Goal: Contribute content: Contribute content

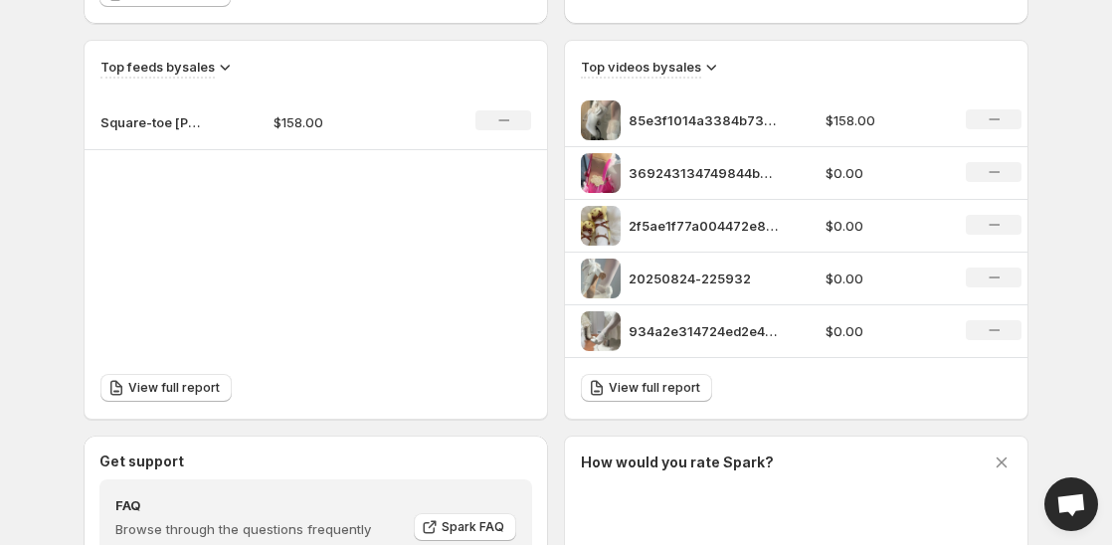
scroll to position [597, 0]
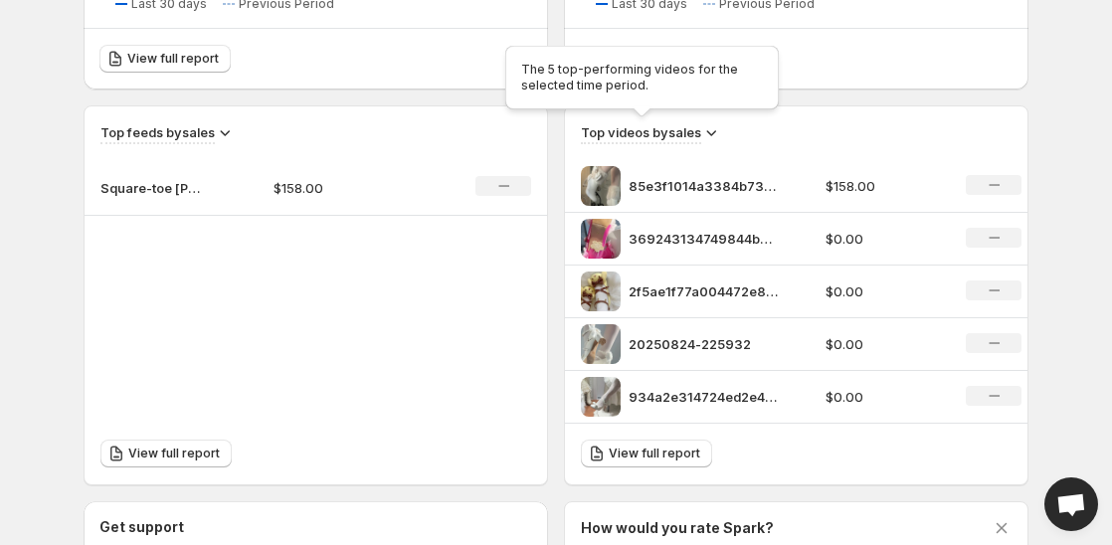
click at [658, 134] on h3 "Top videos by sales" at bounding box center [641, 132] width 120 height 20
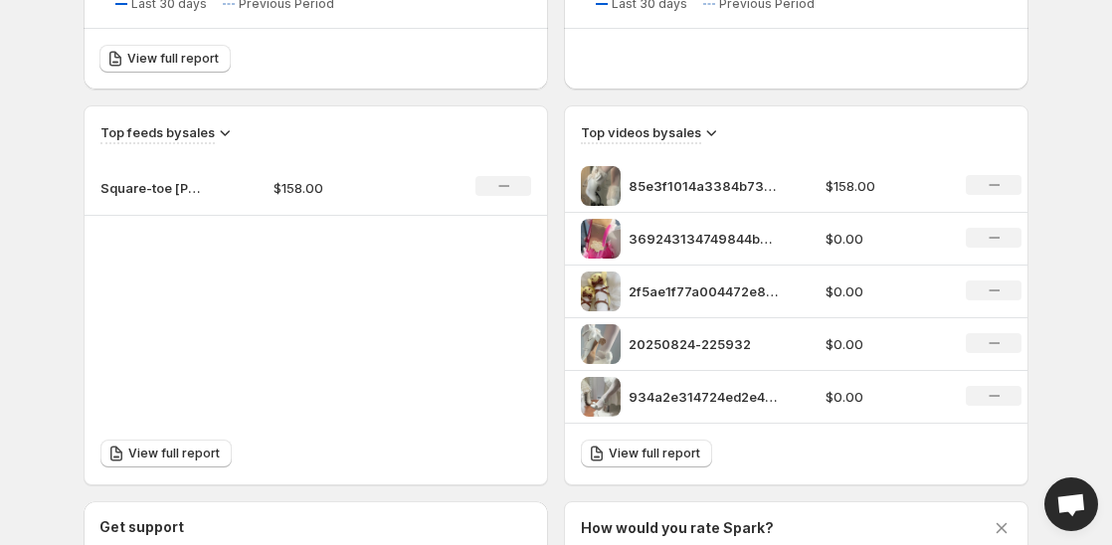
click at [724, 134] on div "Top videos by sales" at bounding box center [796, 133] width 431 height 22
click at [716, 133] on icon at bounding box center [711, 132] width 20 height 20
click at [718, 209] on span "Views" at bounding box center [713, 202] width 67 height 20
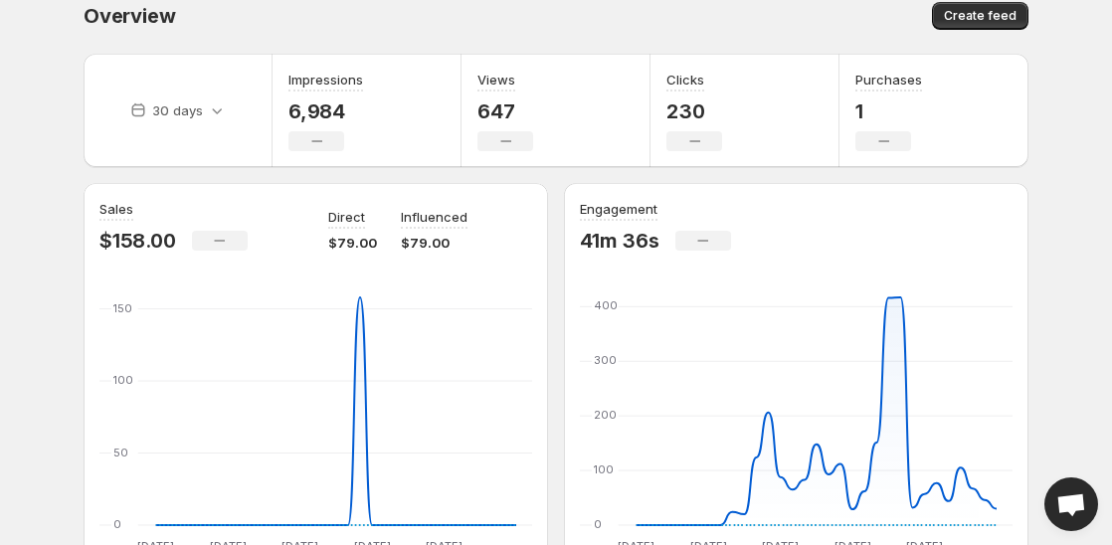
scroll to position [0, 0]
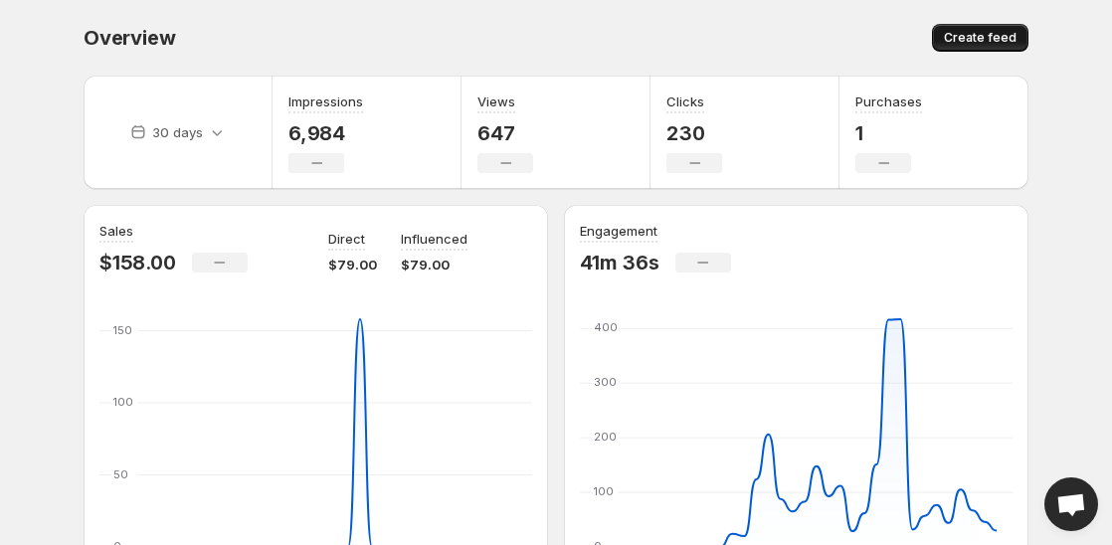
click at [970, 37] on span "Create feed" at bounding box center [980, 38] width 73 height 16
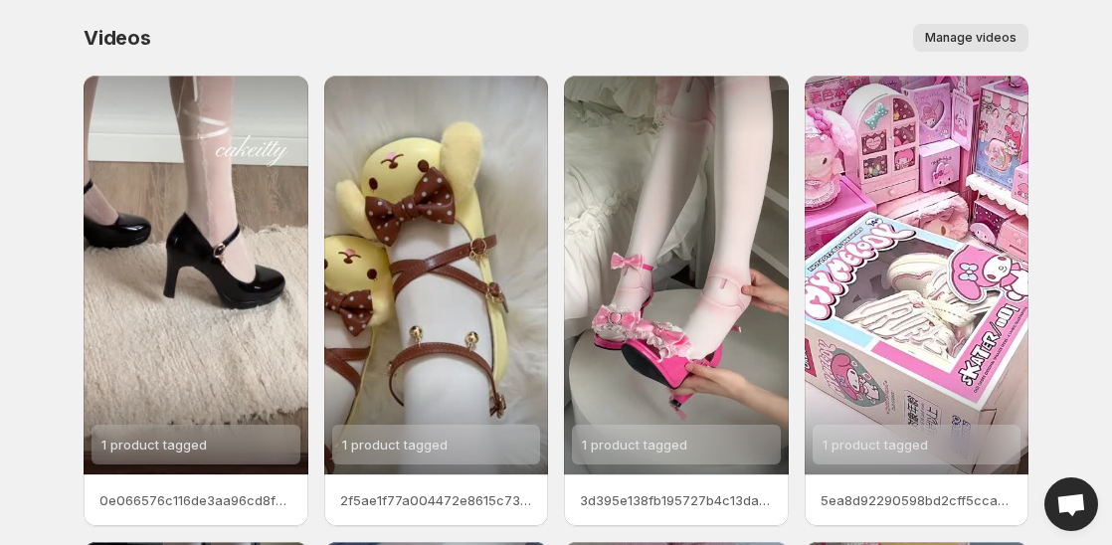
click at [1020, 53] on div "Videos. This page is ready Videos Manage videos More actions Manage videos" at bounding box center [556, 38] width 945 height 76
click at [1005, 44] on span "Manage videos" at bounding box center [971, 38] width 92 height 16
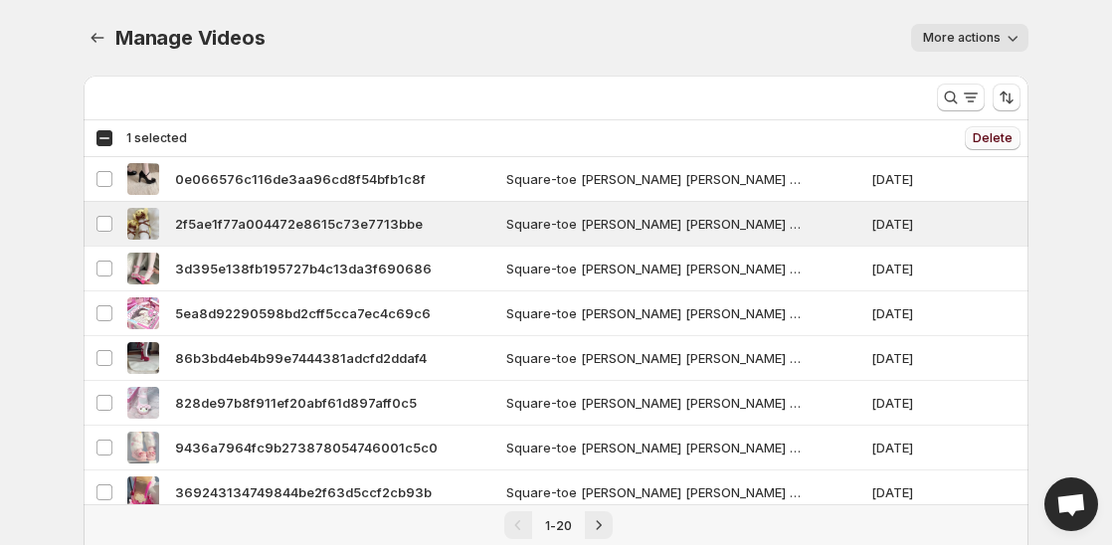
click at [990, 126] on button "Delete" at bounding box center [993, 138] width 56 height 24
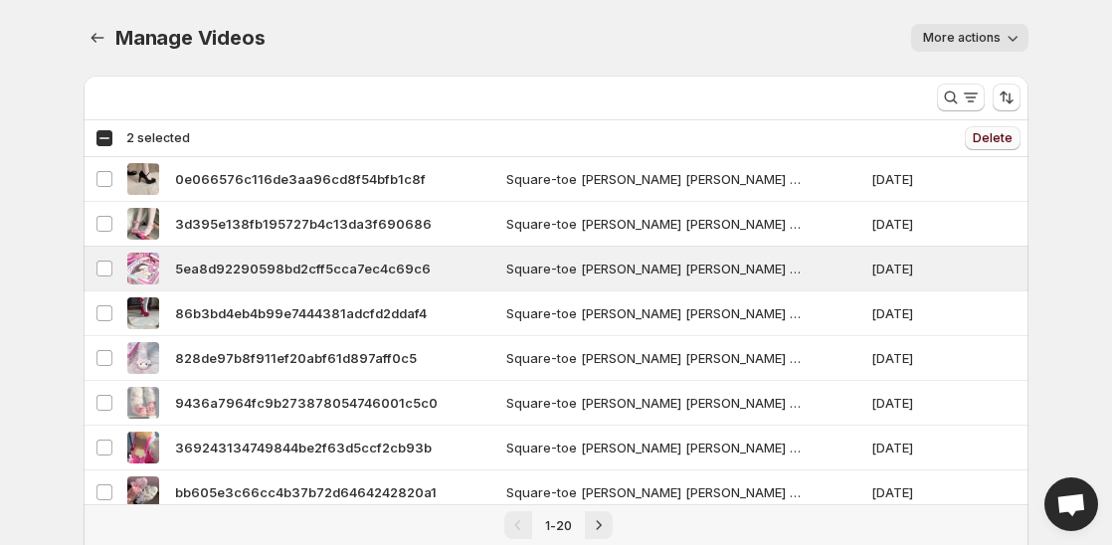
click at [985, 133] on span "Delete" at bounding box center [993, 138] width 40 height 16
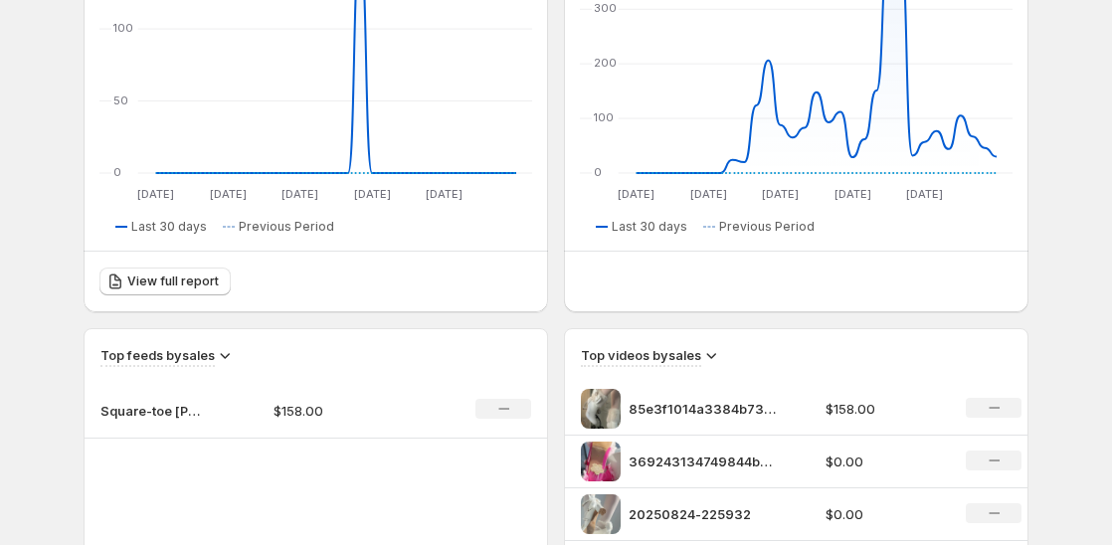
scroll to position [398, 0]
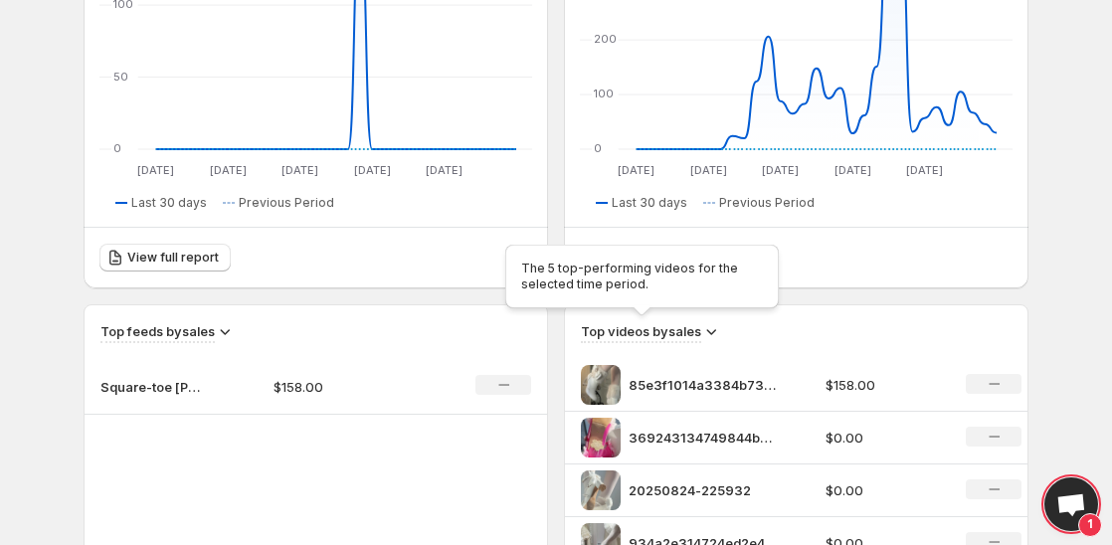
click at [646, 329] on h3 "Top videos by sales" at bounding box center [641, 331] width 120 height 20
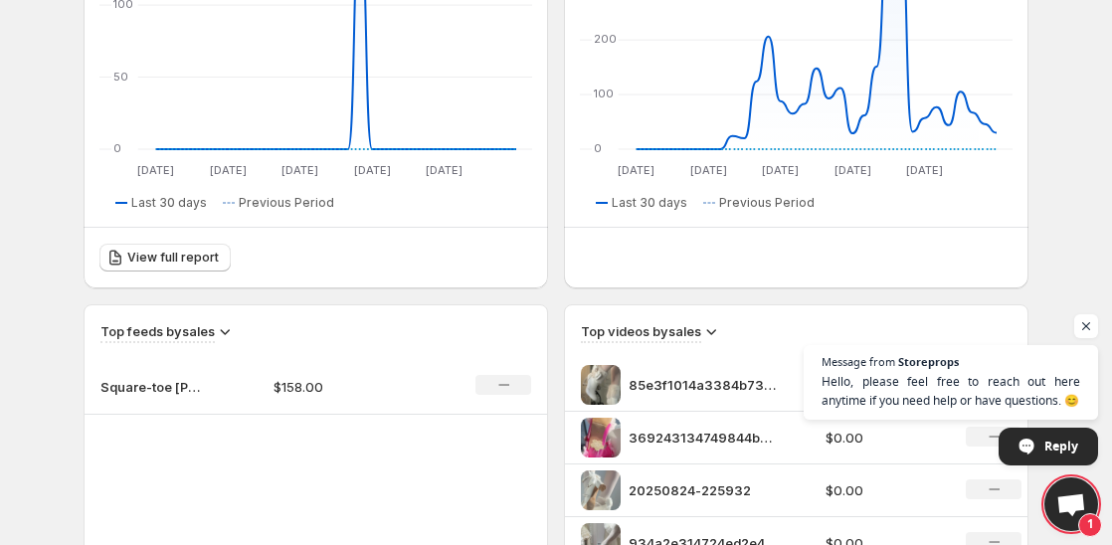
click at [708, 333] on icon at bounding box center [711, 331] width 20 height 20
click at [710, 412] on button "Views" at bounding box center [713, 401] width 79 height 32
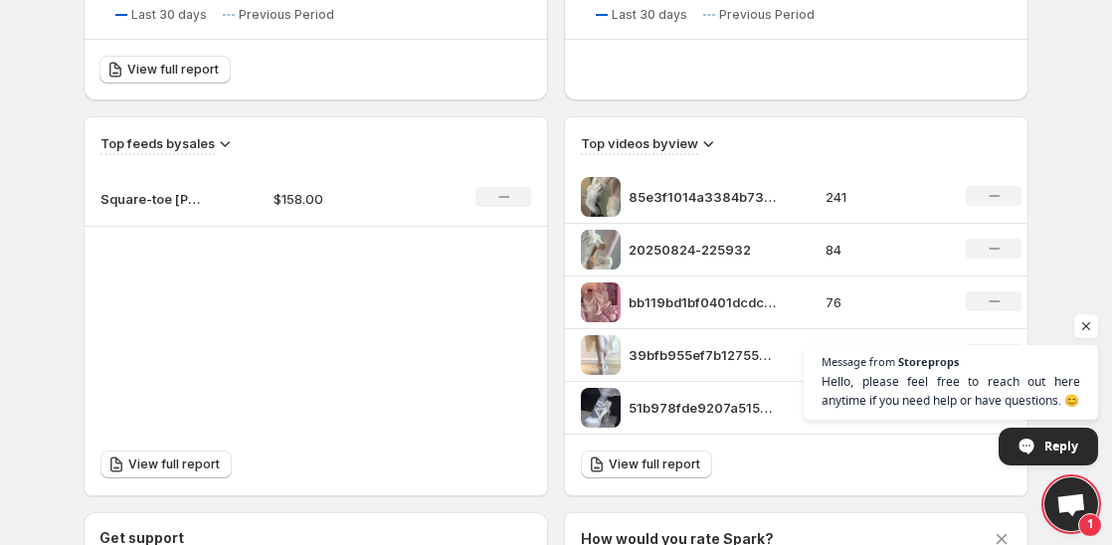
scroll to position [729, 0]
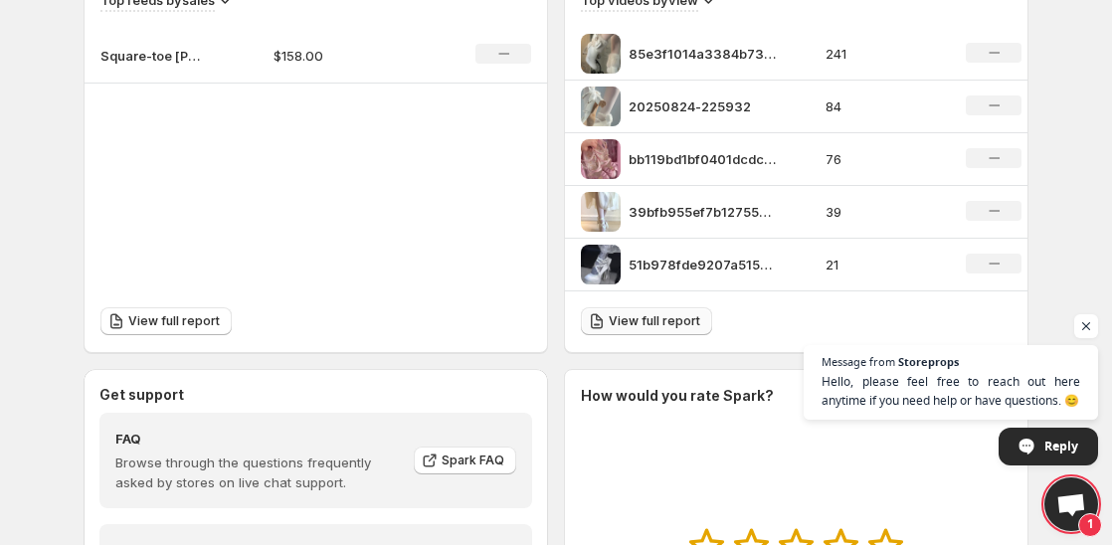
click at [637, 316] on span "View full report" at bounding box center [655, 321] width 92 height 16
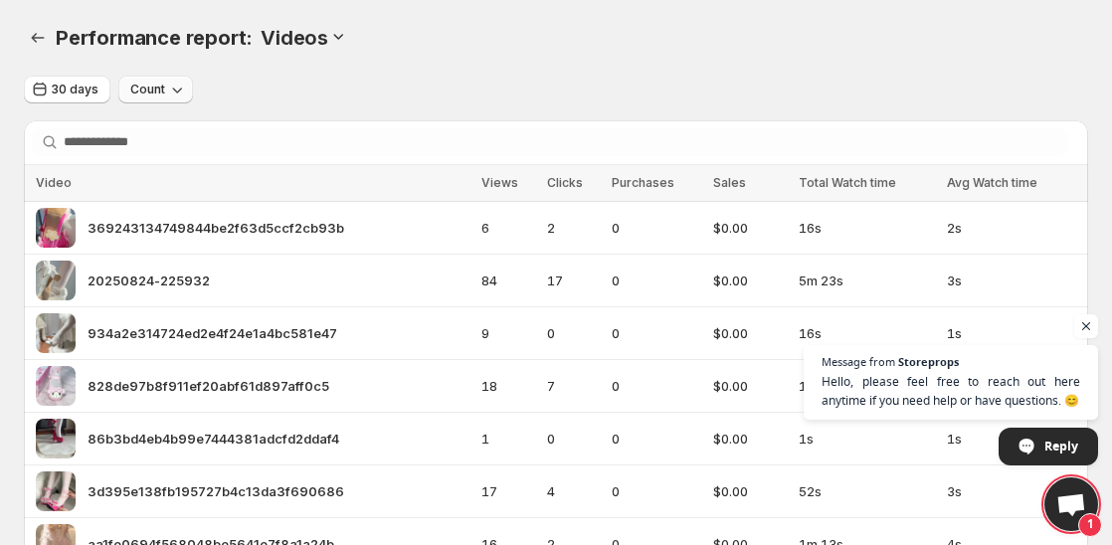
click at [140, 94] on span "Count" at bounding box center [147, 90] width 35 height 16
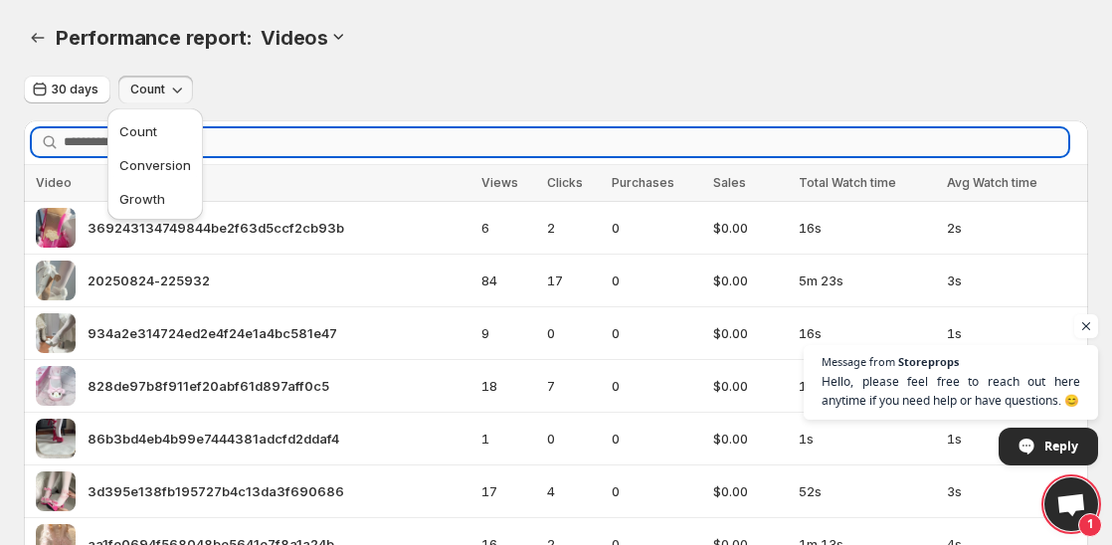
click at [386, 143] on input "Search videos" at bounding box center [566, 142] width 1005 height 28
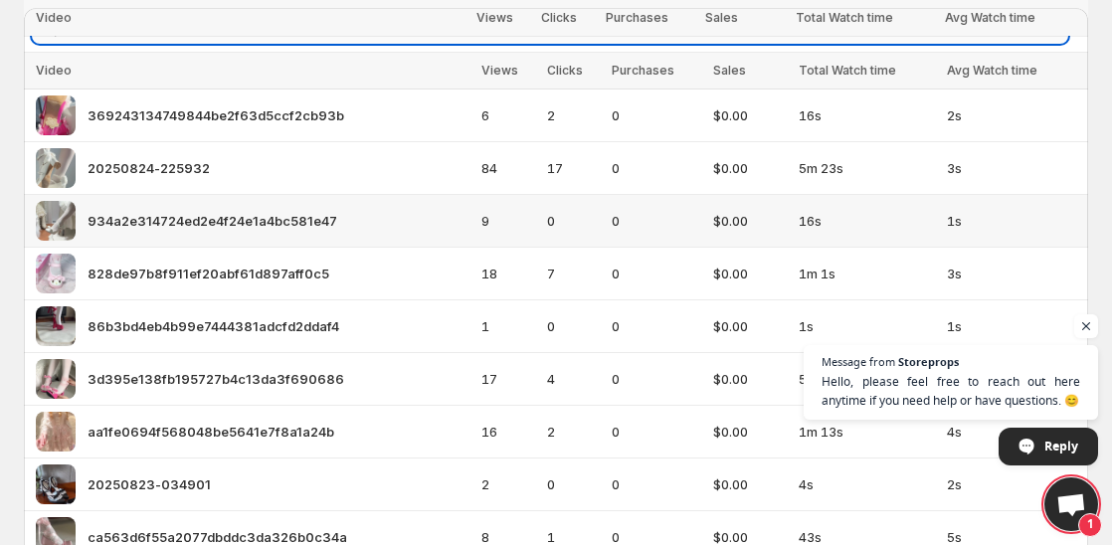
scroll to position [199, 0]
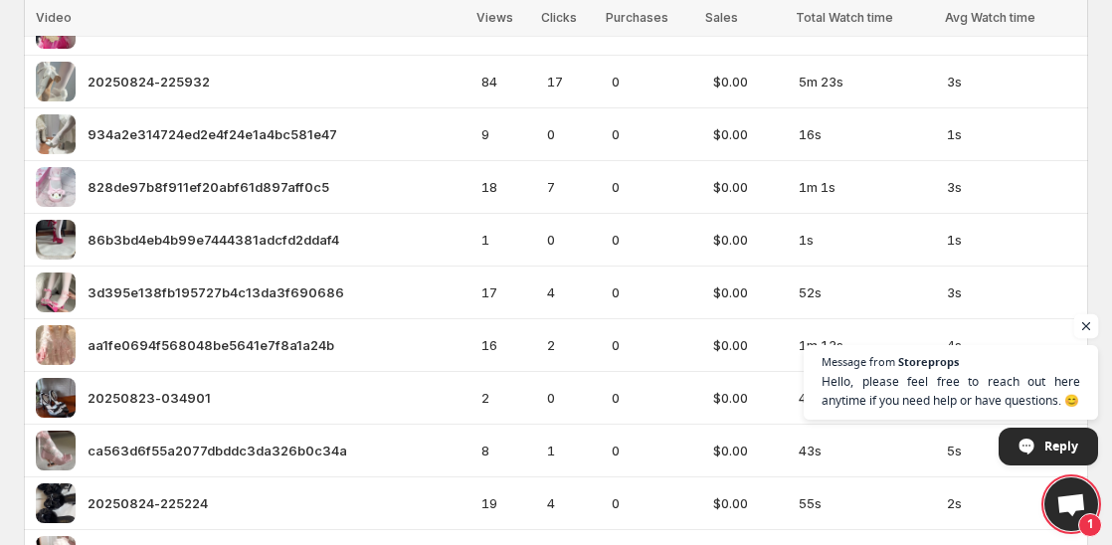
click at [1093, 333] on span "Open chat" at bounding box center [1086, 326] width 25 height 25
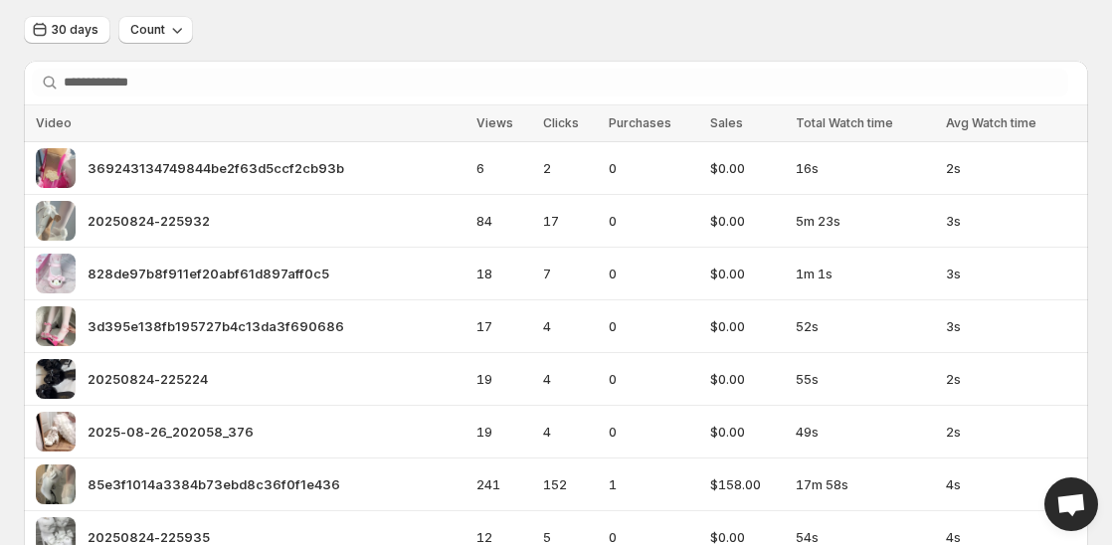
scroll to position [13, 0]
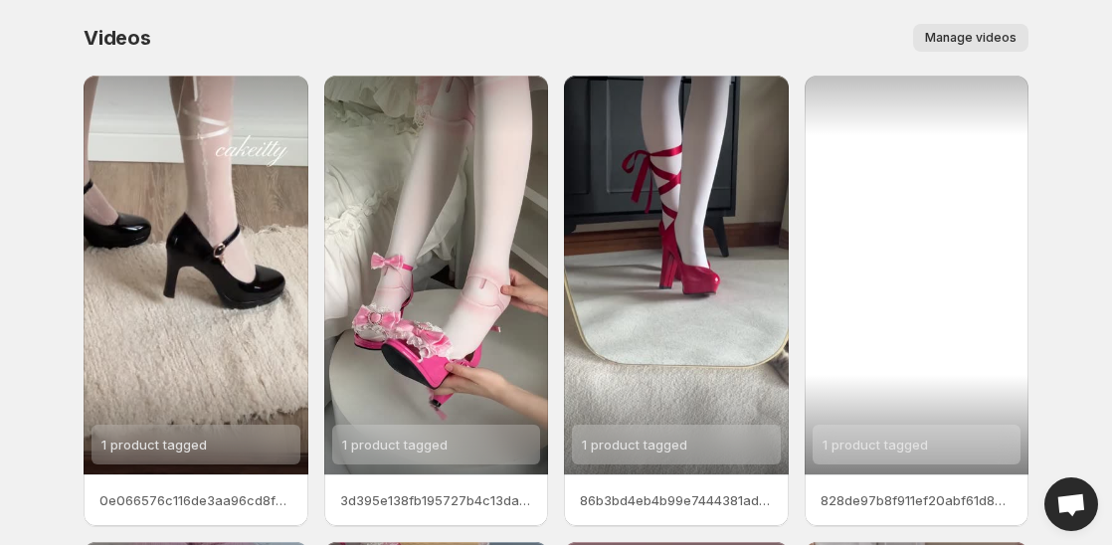
click at [980, 42] on span "Manage videos" at bounding box center [971, 38] width 92 height 16
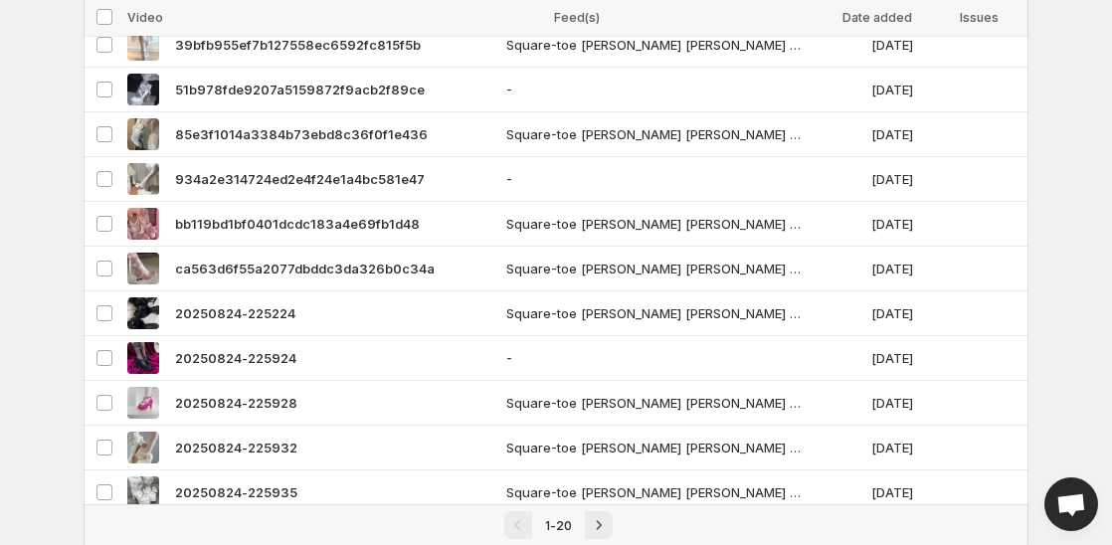
scroll to position [584, 0]
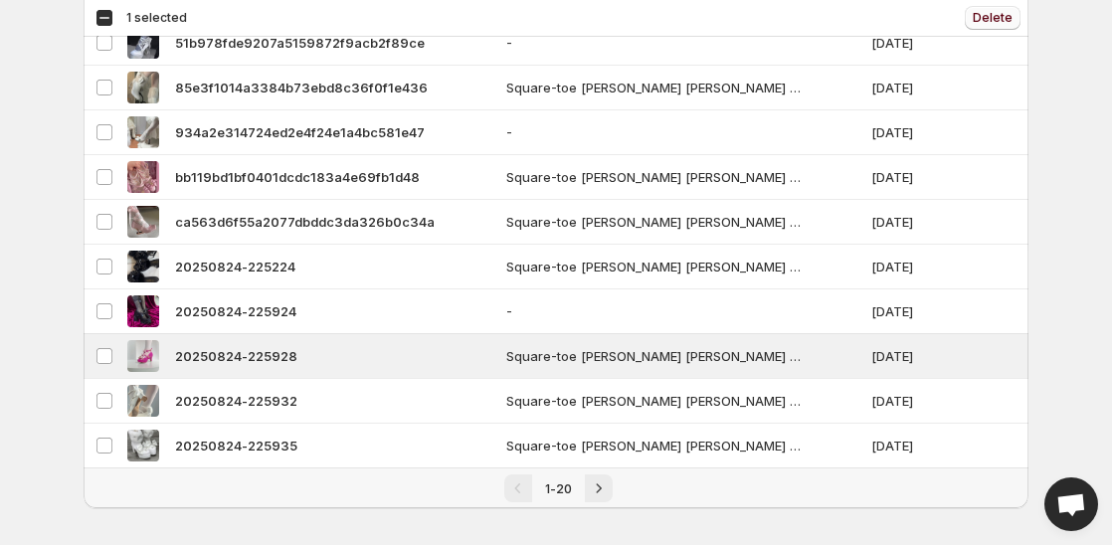
click at [982, 22] on span "Delete" at bounding box center [993, 18] width 40 height 16
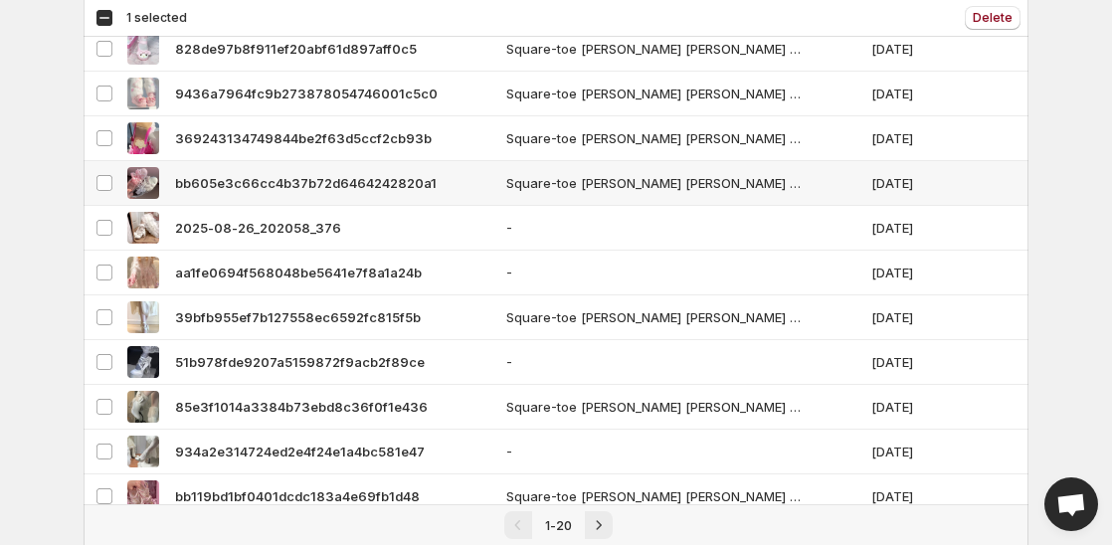
scroll to position [132, 0]
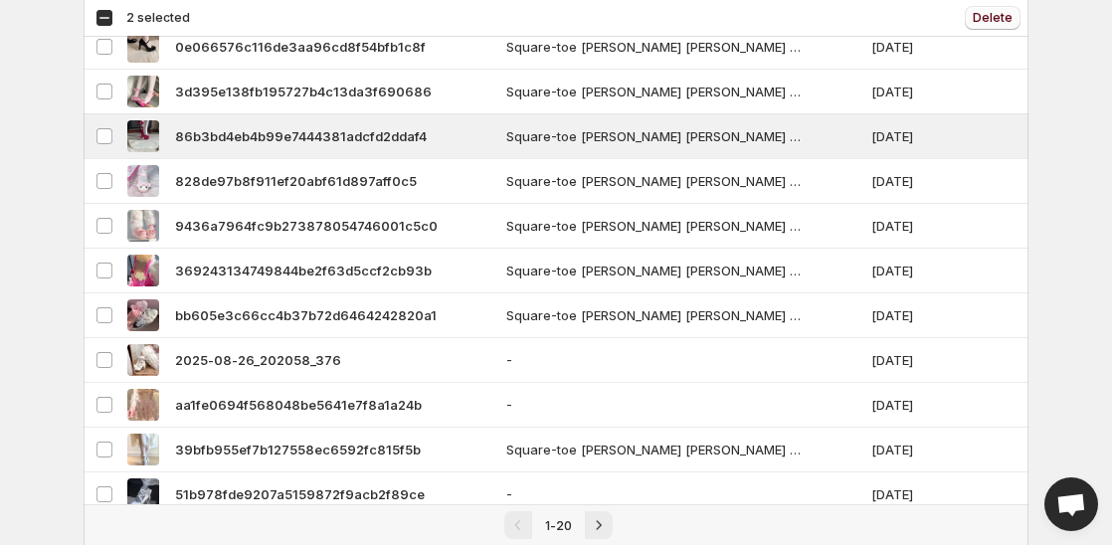
click at [1004, 16] on span "Delete" at bounding box center [993, 18] width 40 height 16
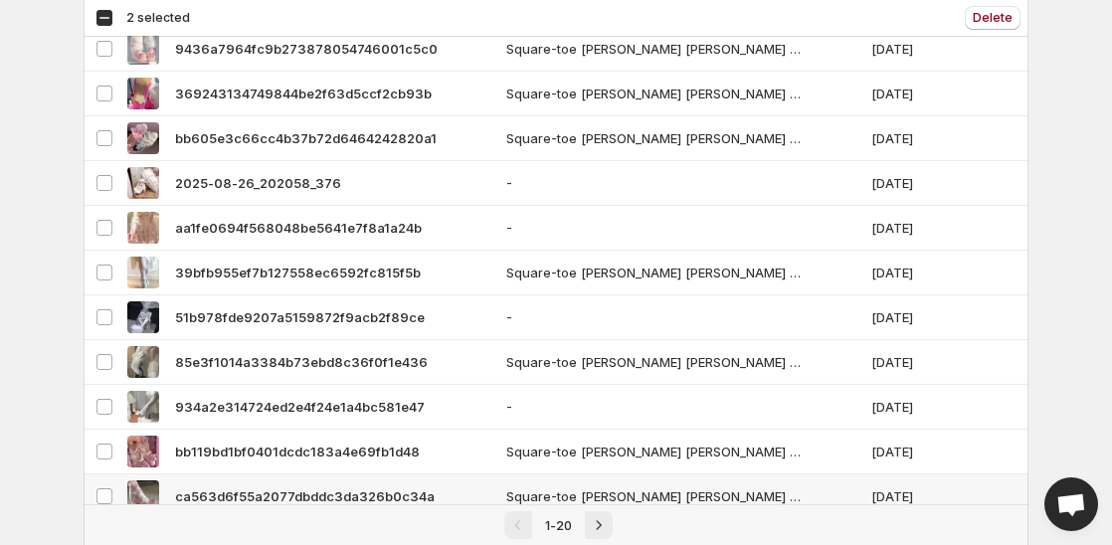
scroll to position [584, 0]
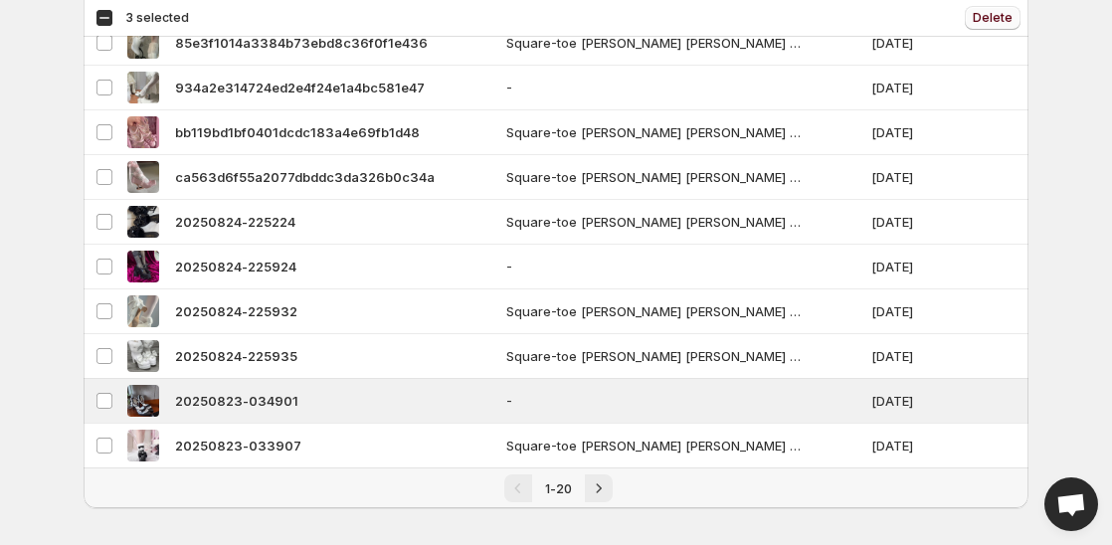
click at [1001, 26] on button "Delete" at bounding box center [993, 18] width 56 height 24
click at [989, 19] on span "Delete" at bounding box center [993, 18] width 40 height 16
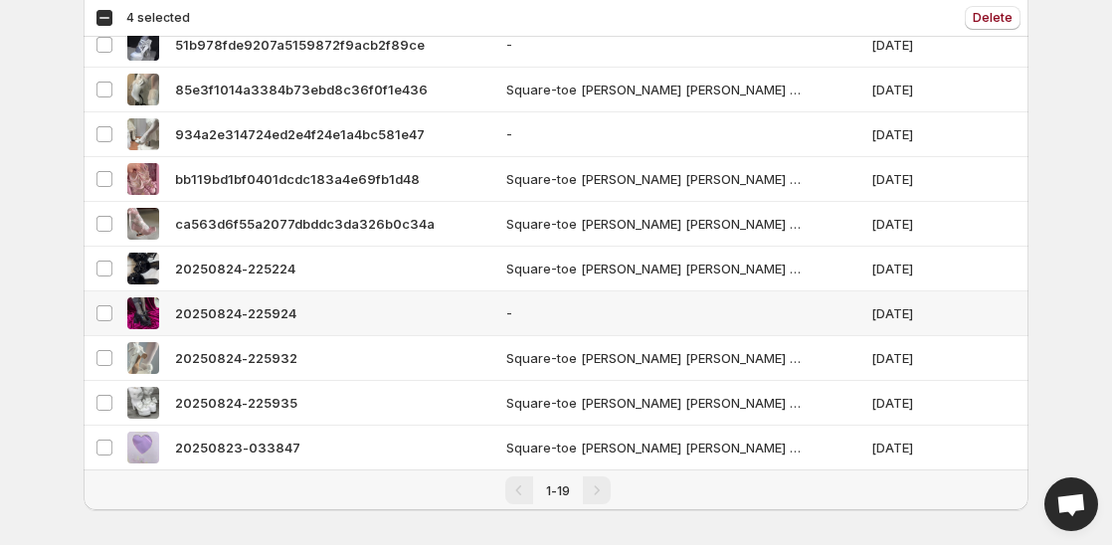
scroll to position [539, 0]
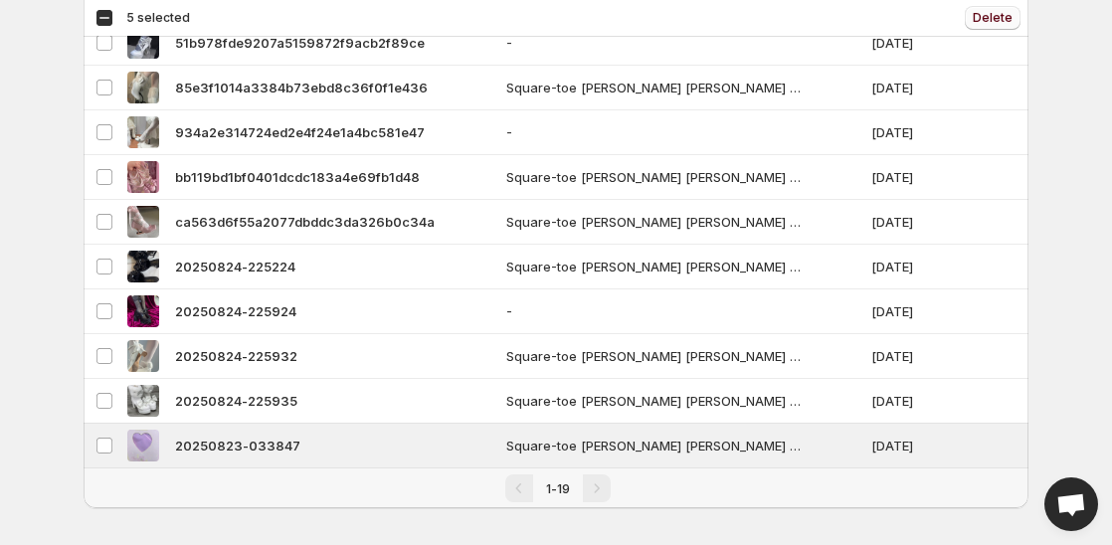
click at [981, 27] on button "Delete" at bounding box center [993, 18] width 56 height 24
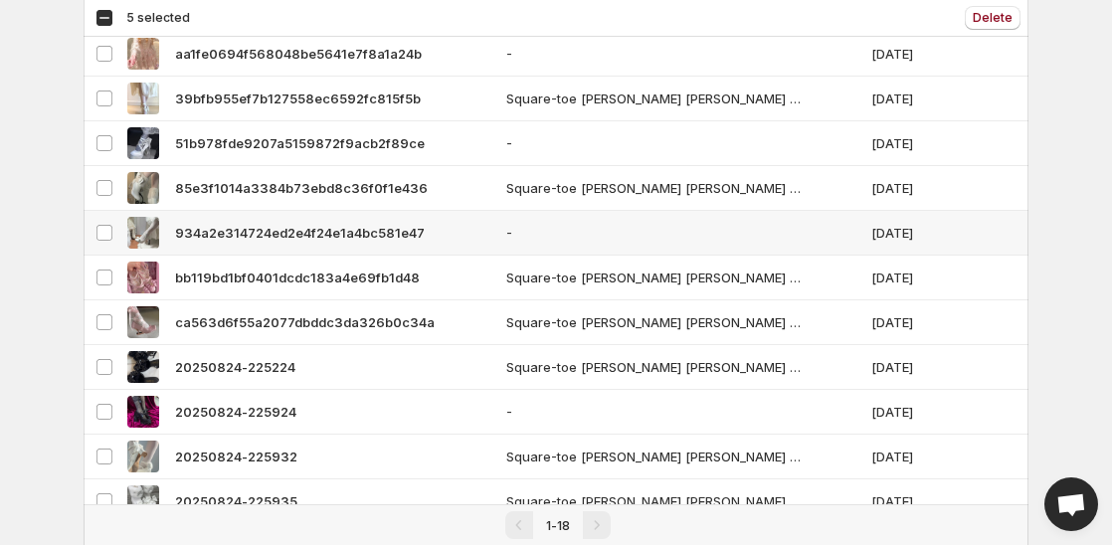
scroll to position [495, 0]
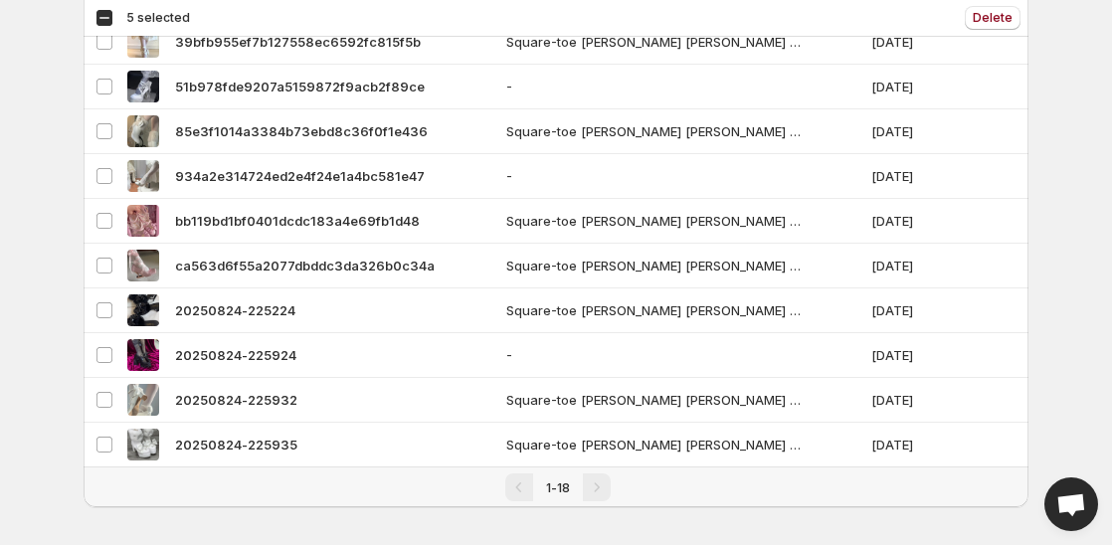
click at [603, 480] on div "Pagination" at bounding box center [597, 487] width 28 height 28
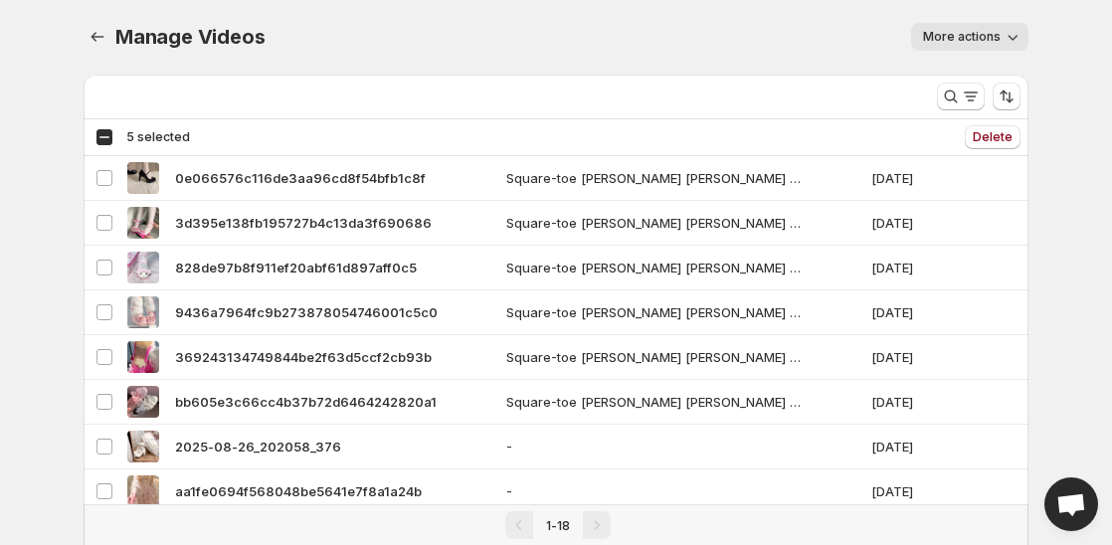
scroll to position [0, 0]
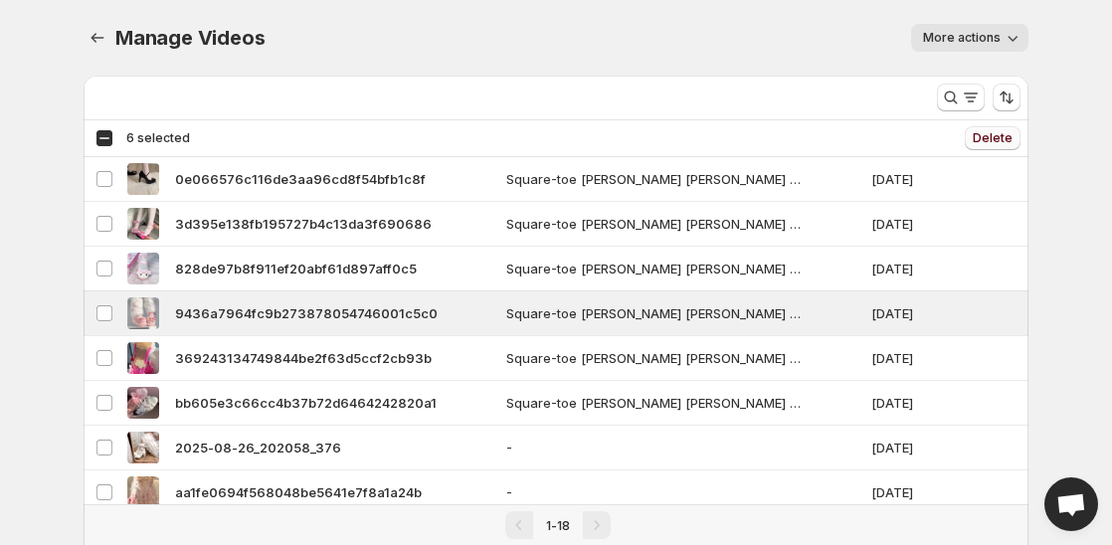
click at [1013, 126] on button "Delete" at bounding box center [993, 138] width 56 height 24
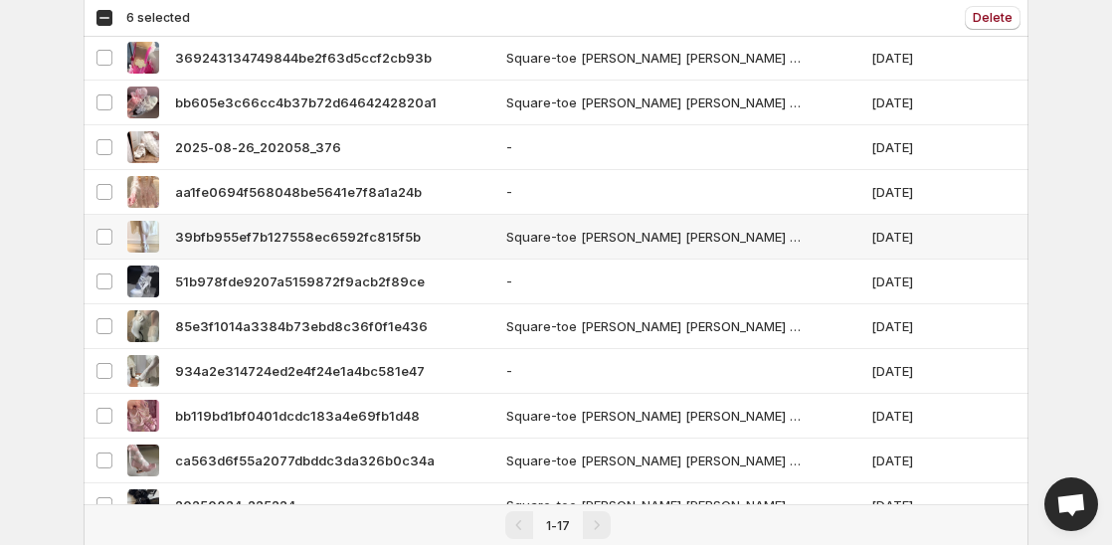
scroll to position [451, 0]
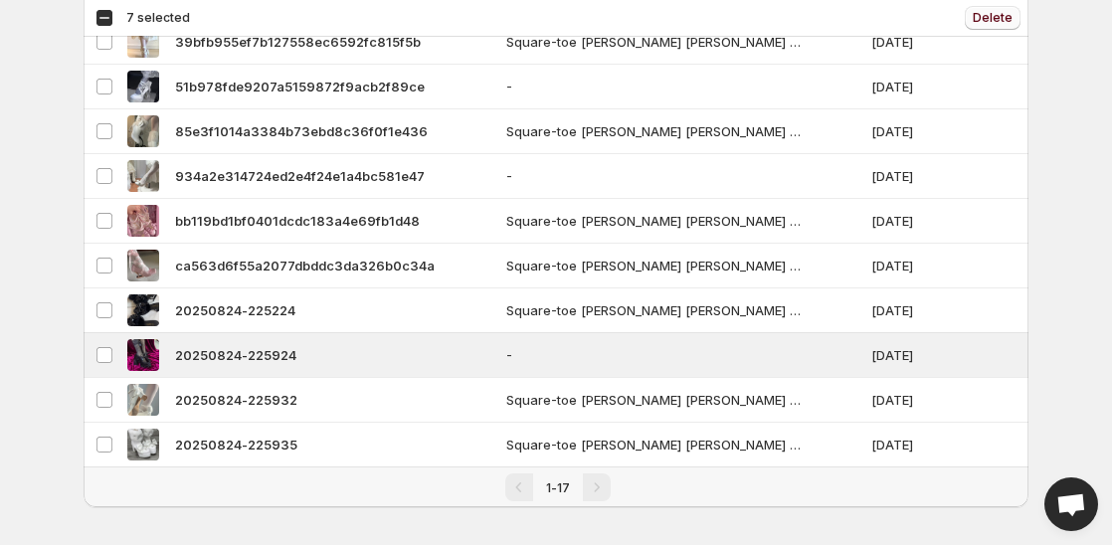
click at [1000, 27] on button "Delete" at bounding box center [993, 18] width 56 height 24
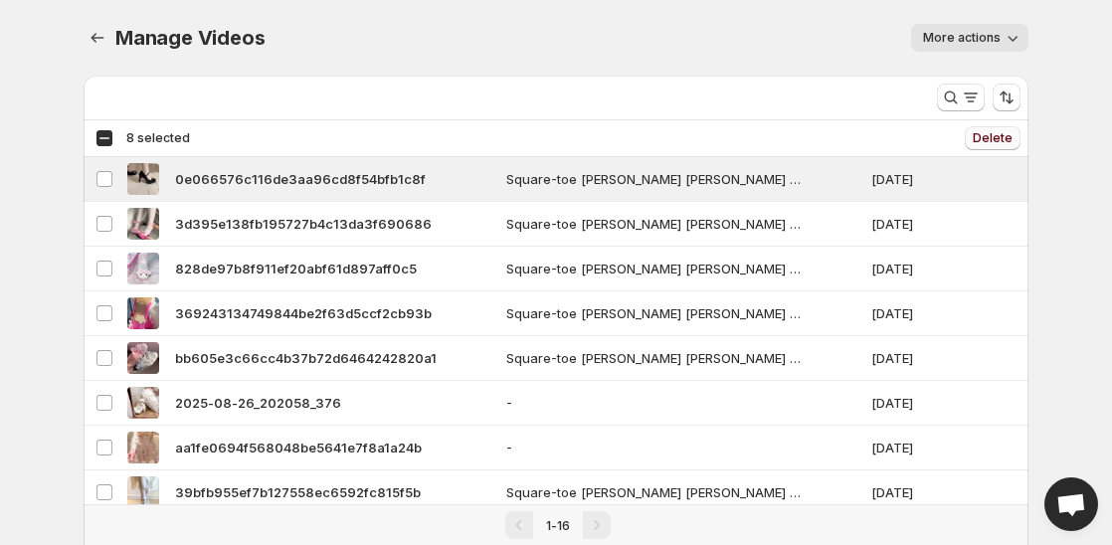
click at [996, 148] on button "Delete" at bounding box center [993, 138] width 56 height 24
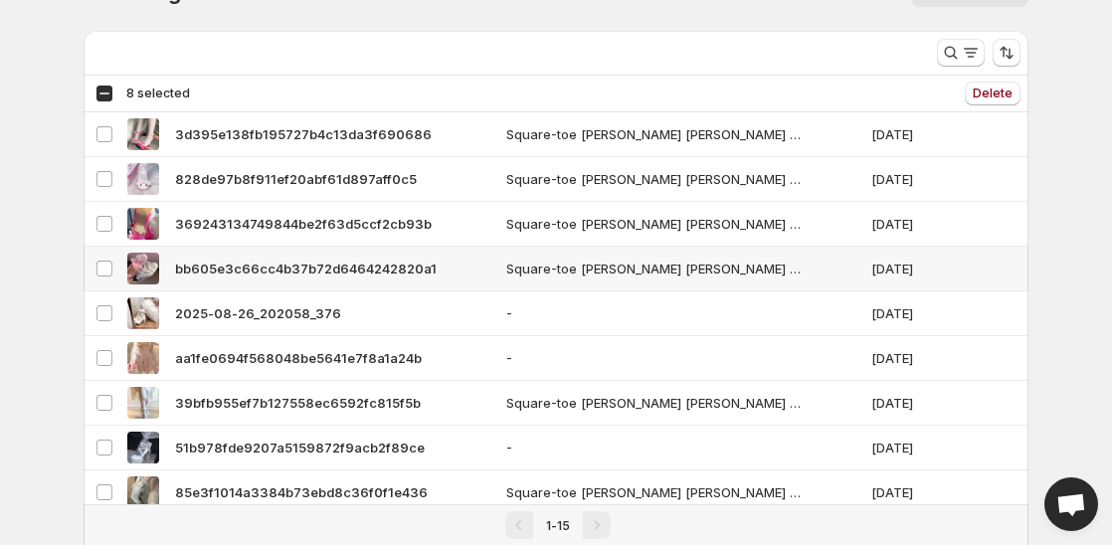
scroll to position [199, 0]
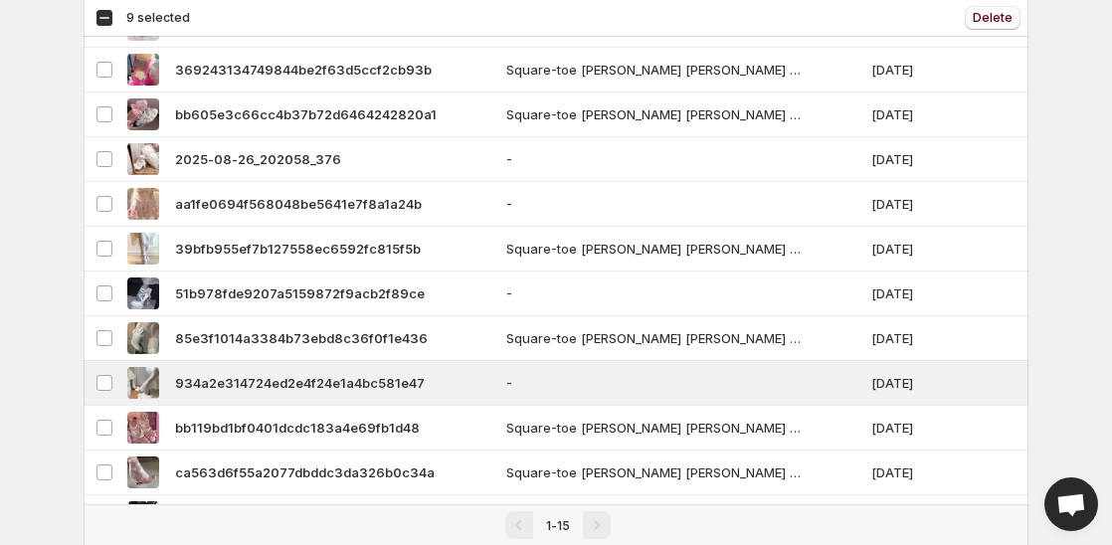
click at [990, 15] on span "Delete" at bounding box center [993, 18] width 40 height 16
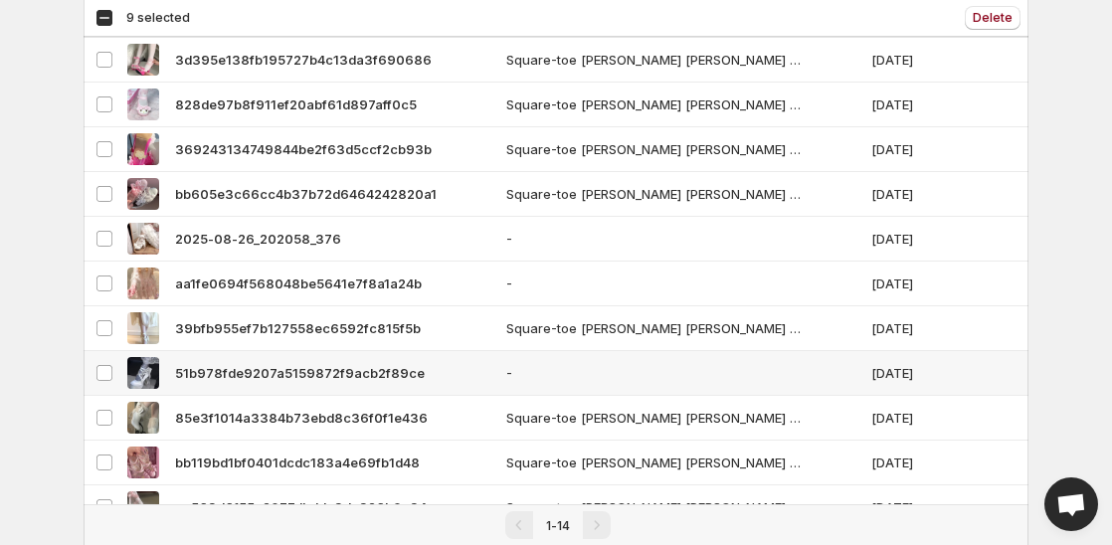
scroll to position [265, 0]
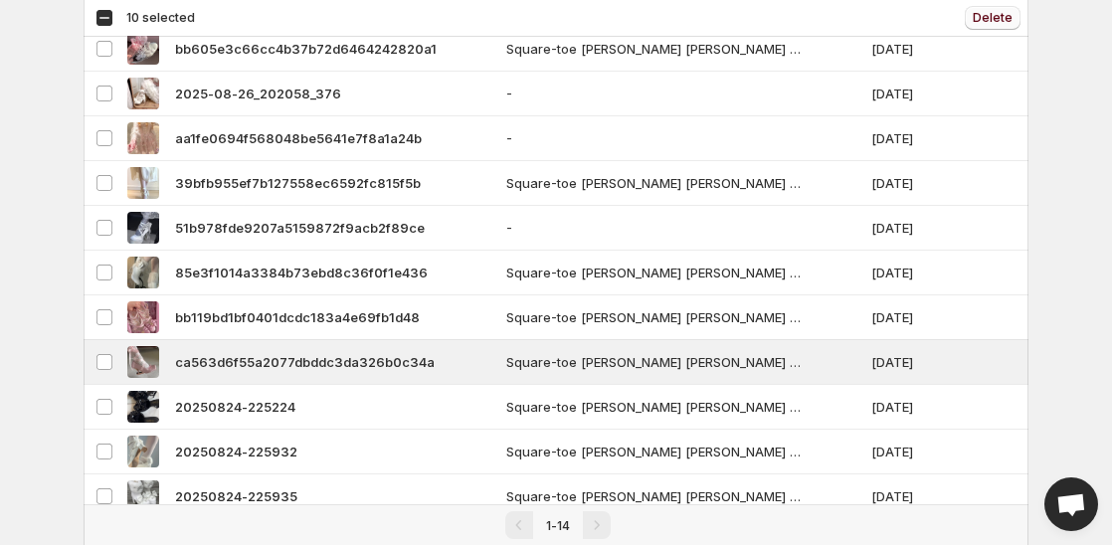
click at [1005, 28] on button "Delete" at bounding box center [993, 18] width 56 height 24
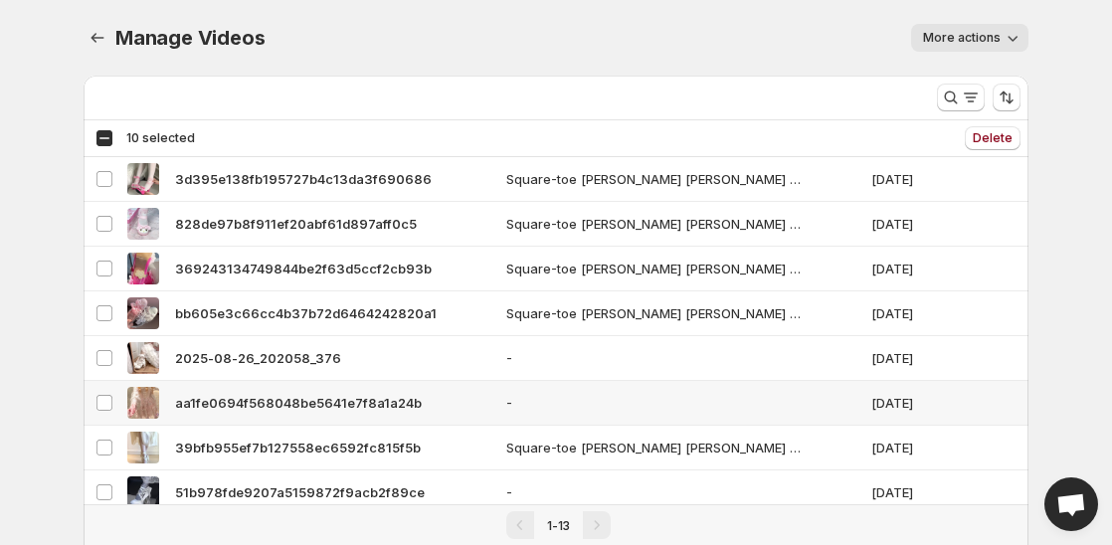
click at [106, 409] on td "Select video" at bounding box center [103, 403] width 38 height 45
click at [998, 145] on span "Delete" at bounding box center [993, 138] width 40 height 16
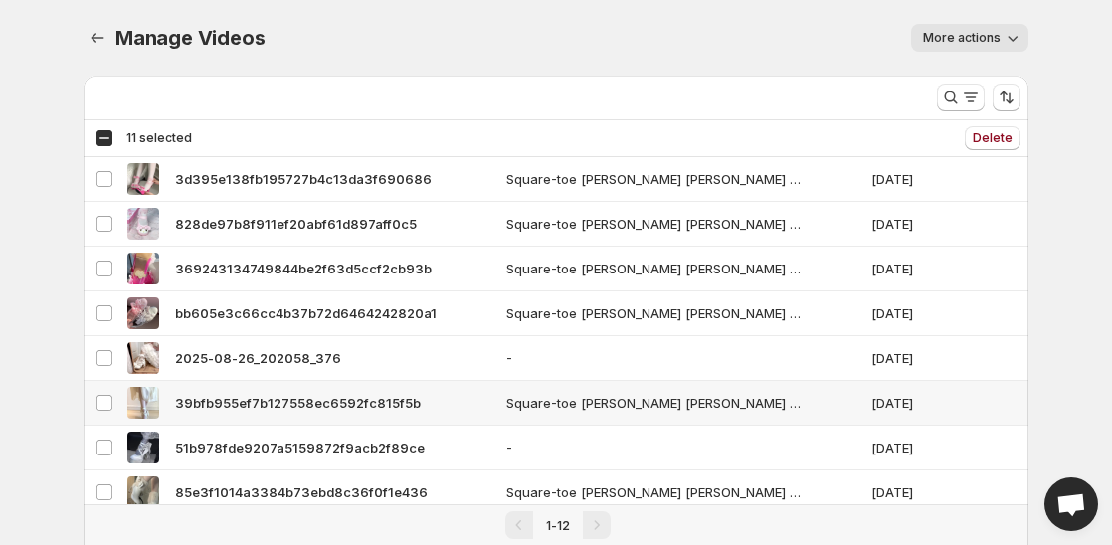
scroll to position [66, 0]
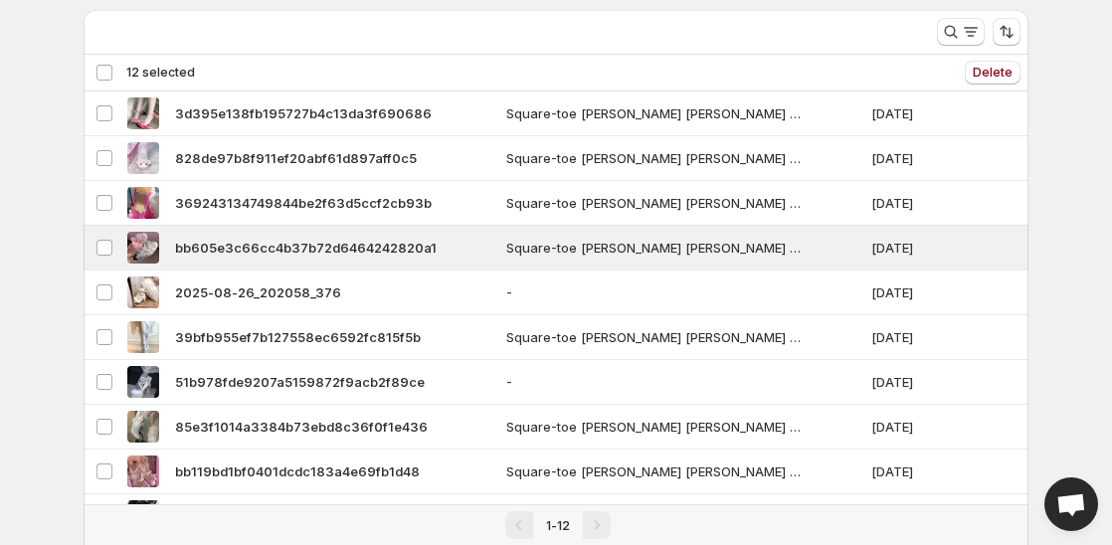
click at [1024, 78] on div "Deselect all 12 videos 12 selected Delete Delete" at bounding box center [556, 73] width 945 height 36
click at [983, 67] on span "Delete" at bounding box center [993, 73] width 40 height 16
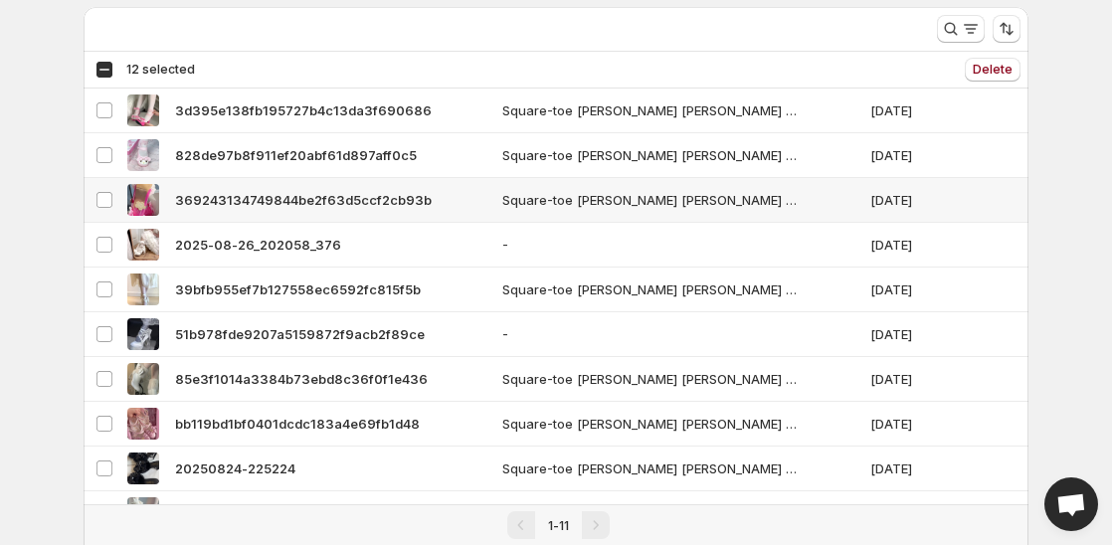
scroll to position [0, 0]
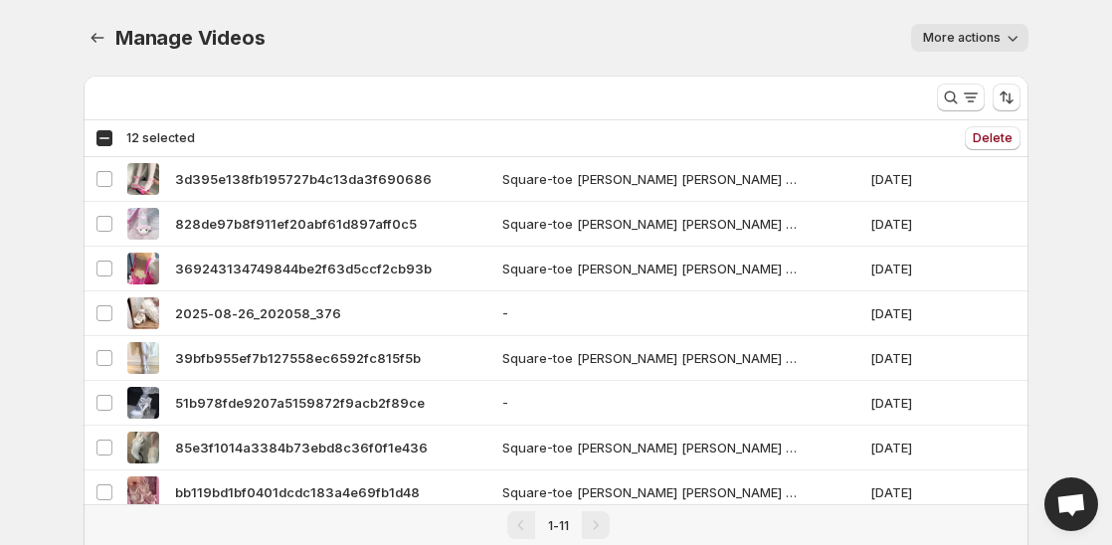
click at [107, 138] on div "Select all 11 videos 12 selected" at bounding box center [144, 138] width 99 height 18
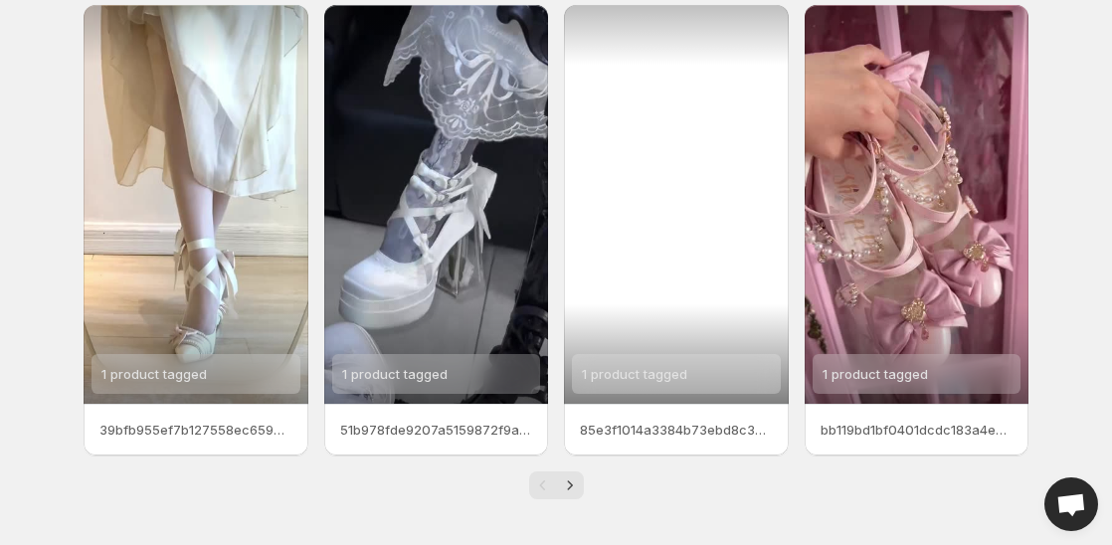
scroll to position [538, 0]
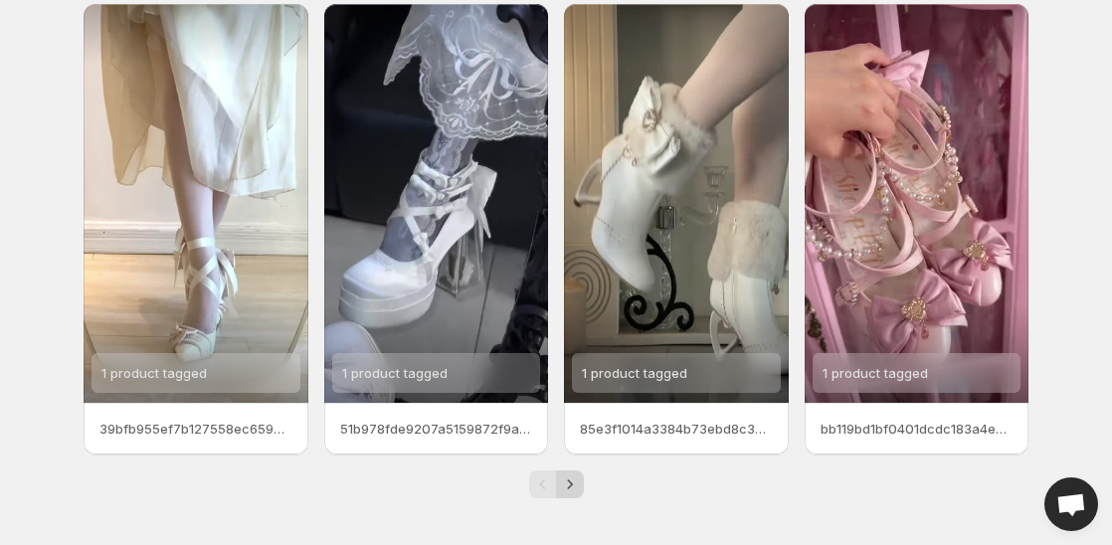
click at [567, 487] on icon "Next" at bounding box center [570, 484] width 20 height 20
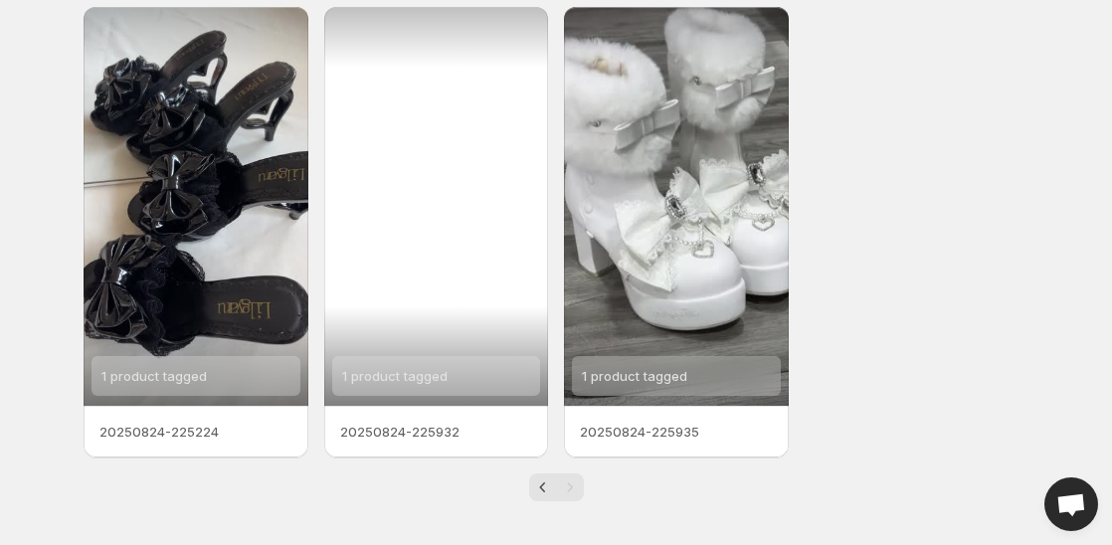
scroll to position [72, 0]
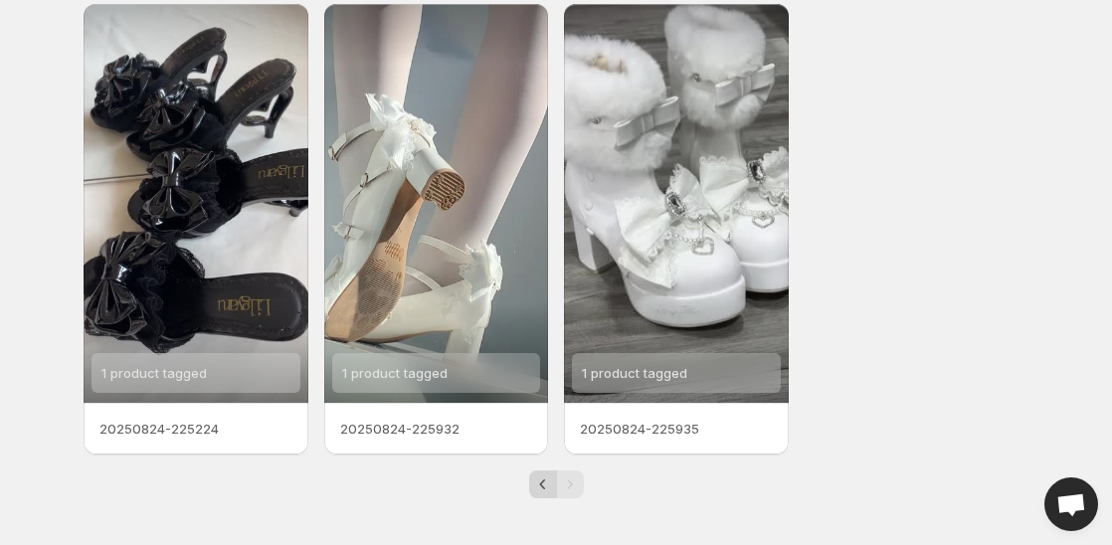
click at [539, 483] on icon "Previous" at bounding box center [543, 484] width 20 height 20
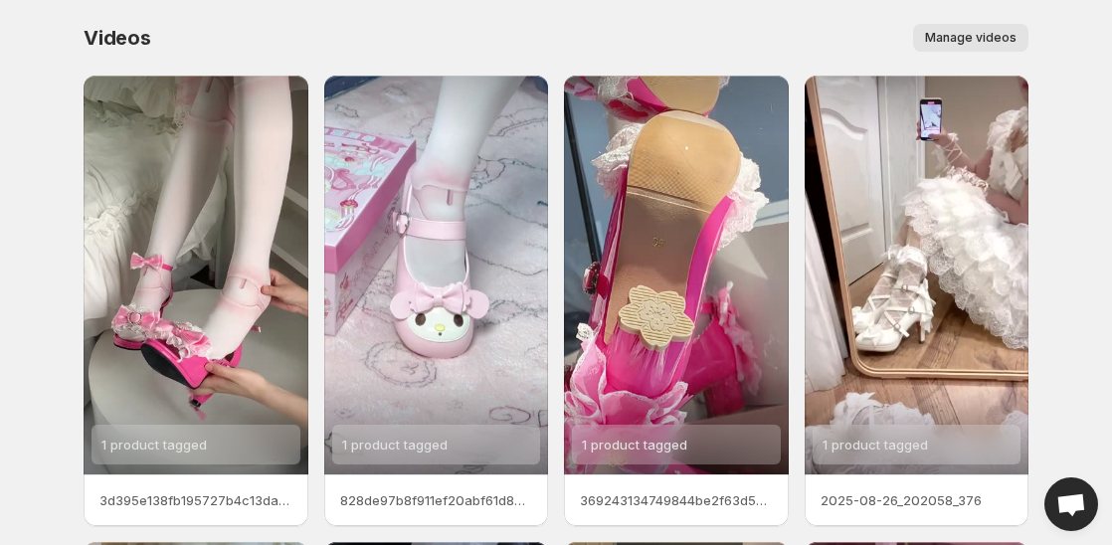
click at [990, 26] on button "Manage videos" at bounding box center [970, 38] width 115 height 28
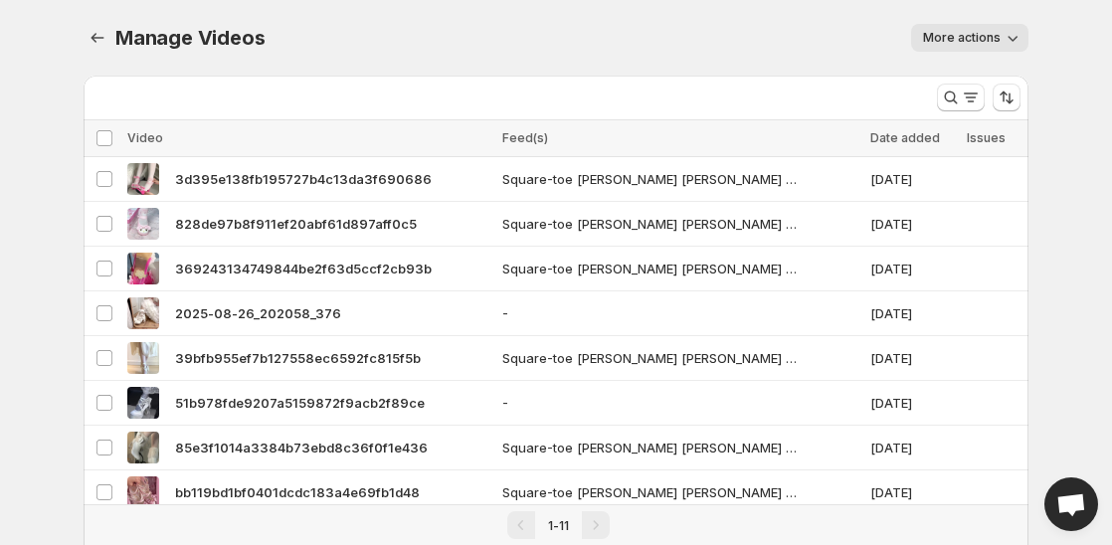
click at [987, 40] on span "More actions" at bounding box center [962, 38] width 78 height 16
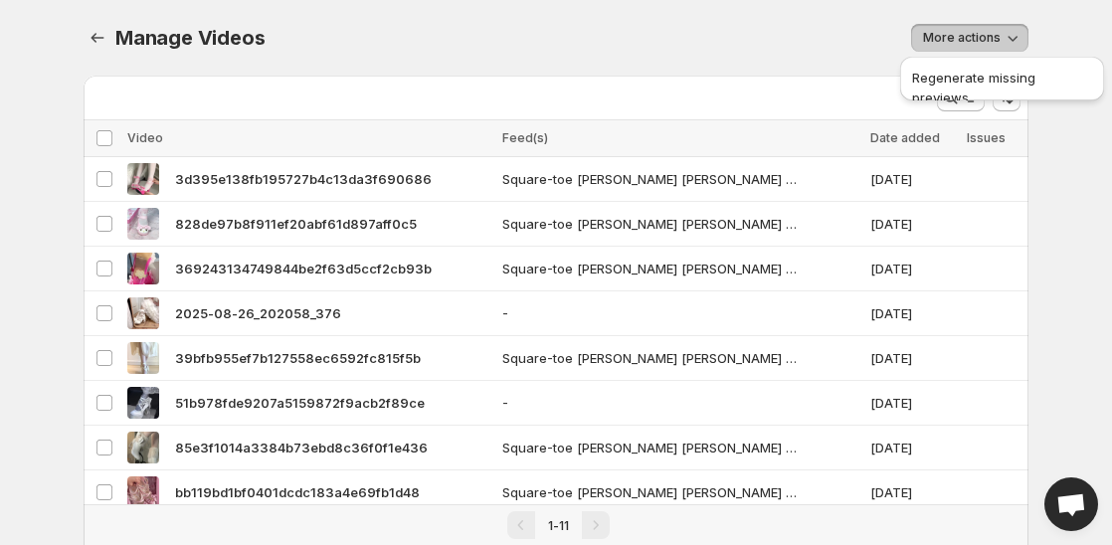
click at [835, 34] on div "More actions" at bounding box center [658, 38] width 740 height 28
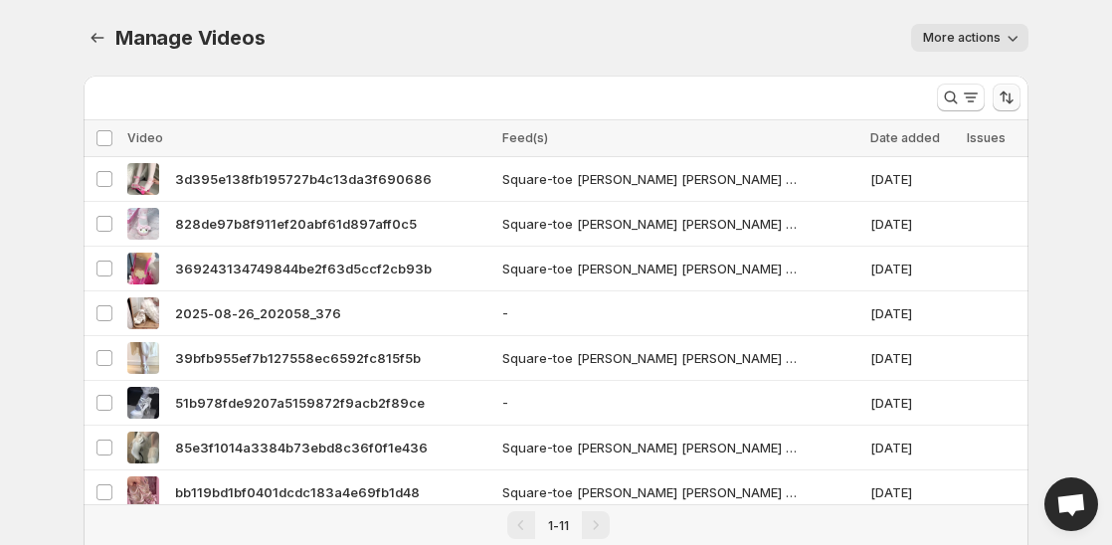
click at [1004, 106] on icon "Sort the results" at bounding box center [1007, 98] width 20 height 20
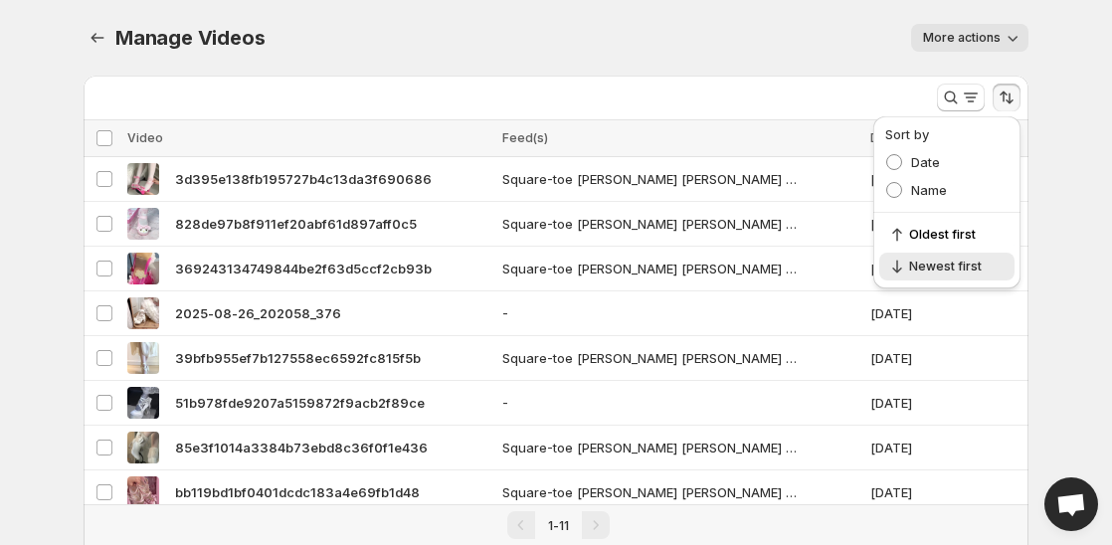
click at [776, 56] on div "Manage Videos. This page is ready Manage Videos More actions More actions More …" at bounding box center [556, 38] width 945 height 76
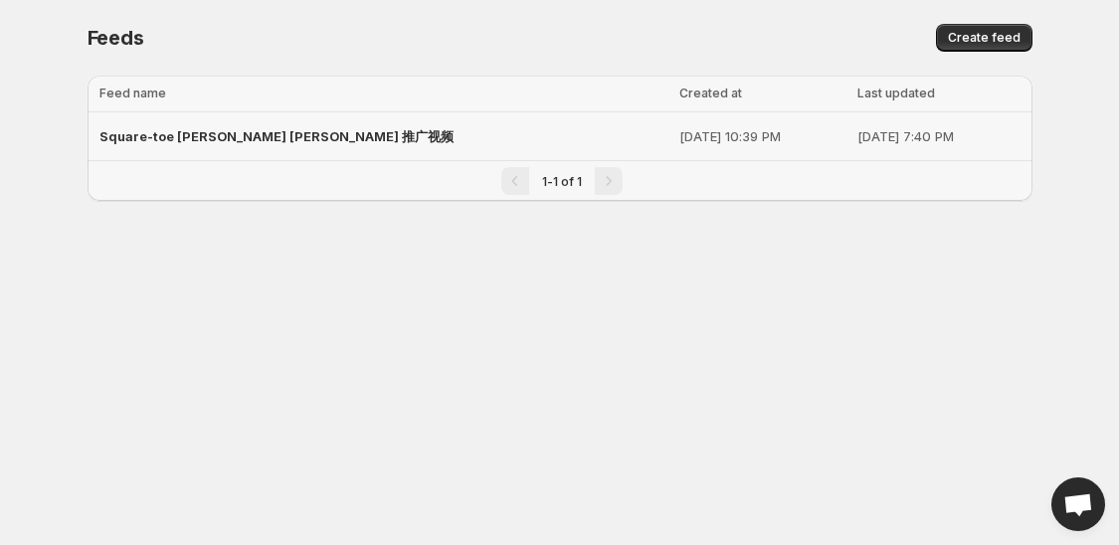
click at [158, 140] on span "Square-toe [PERSON_NAME] [PERSON_NAME] 推广视频" at bounding box center [276, 136] width 354 height 16
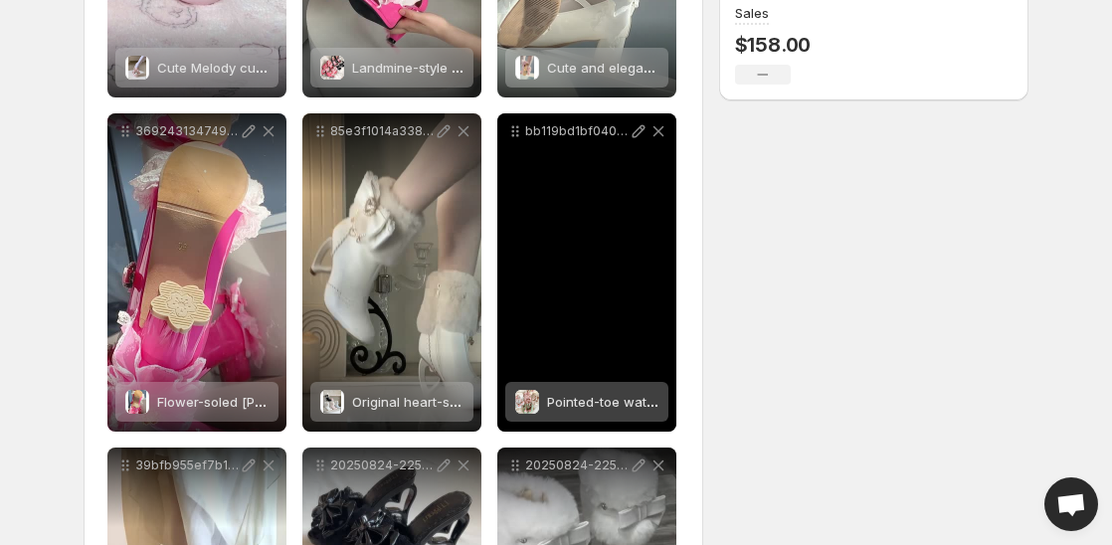
scroll to position [530, 0]
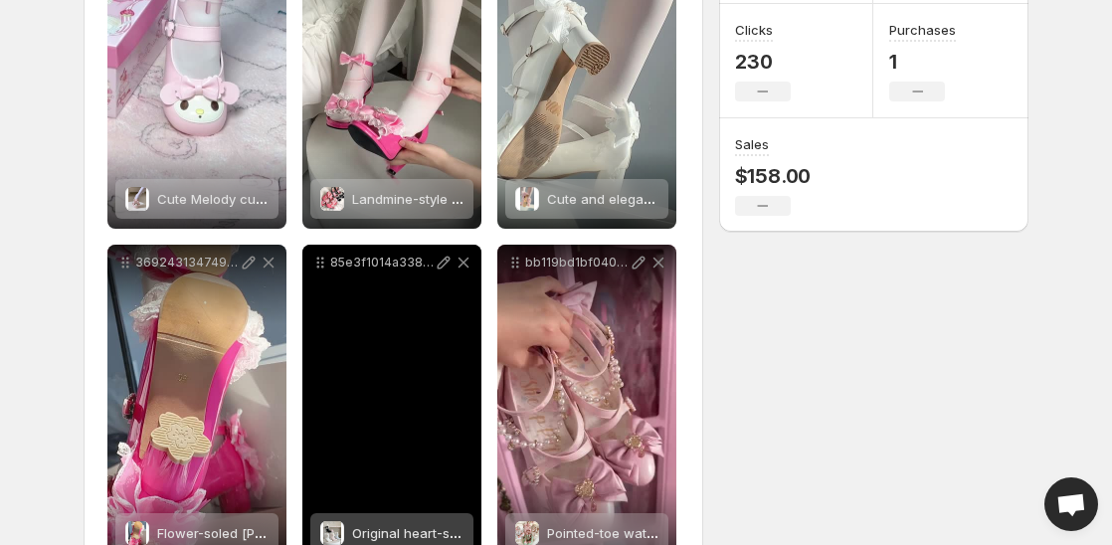
scroll to position [199, 0]
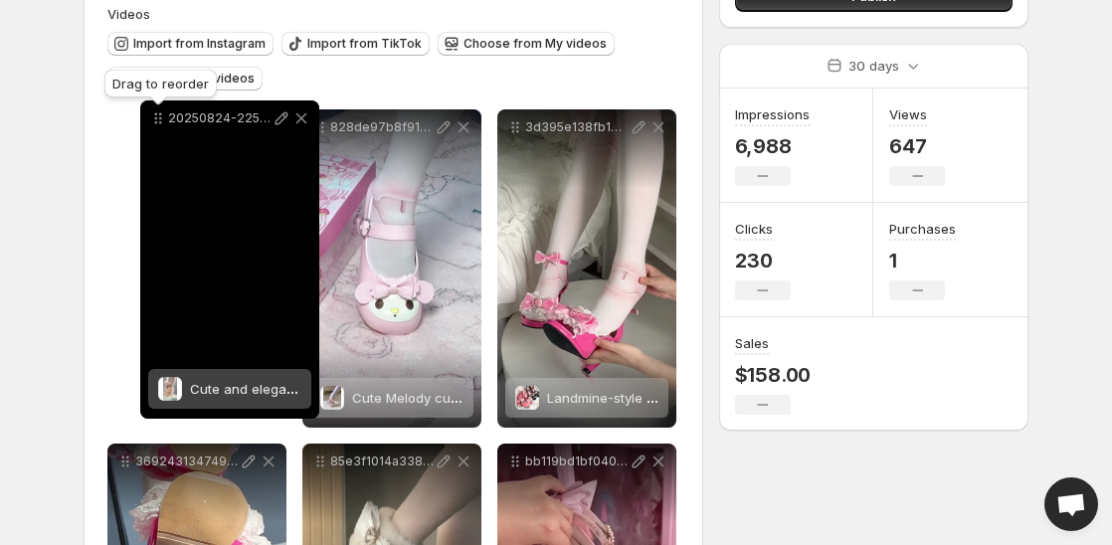
drag, startPoint x: 510, startPoint y: 125, endPoint x: 152, endPoint y: 117, distance: 358.2
click at [152, 117] on icon at bounding box center [158, 118] width 20 height 20
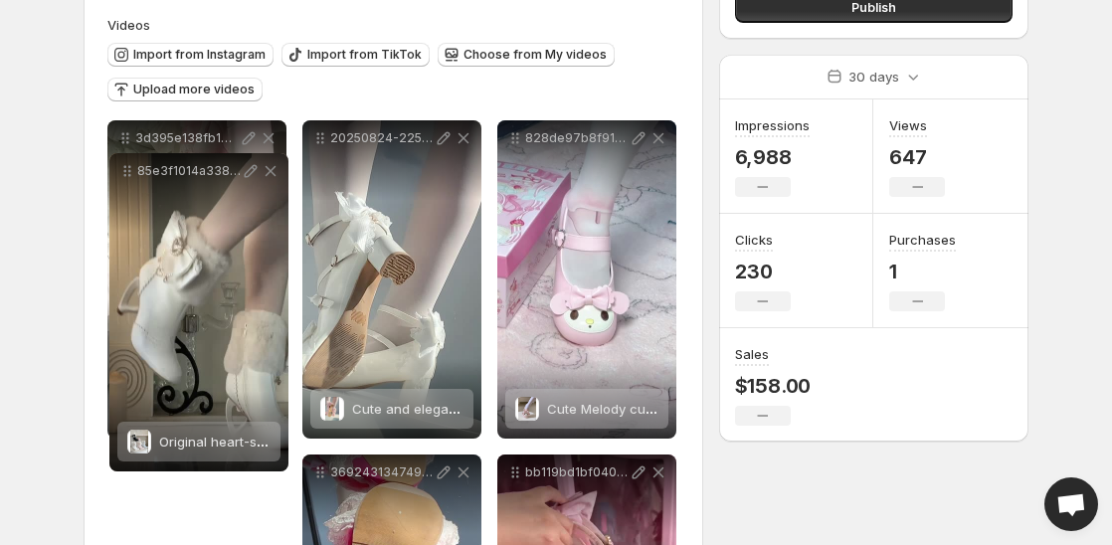
scroll to position [0, 0]
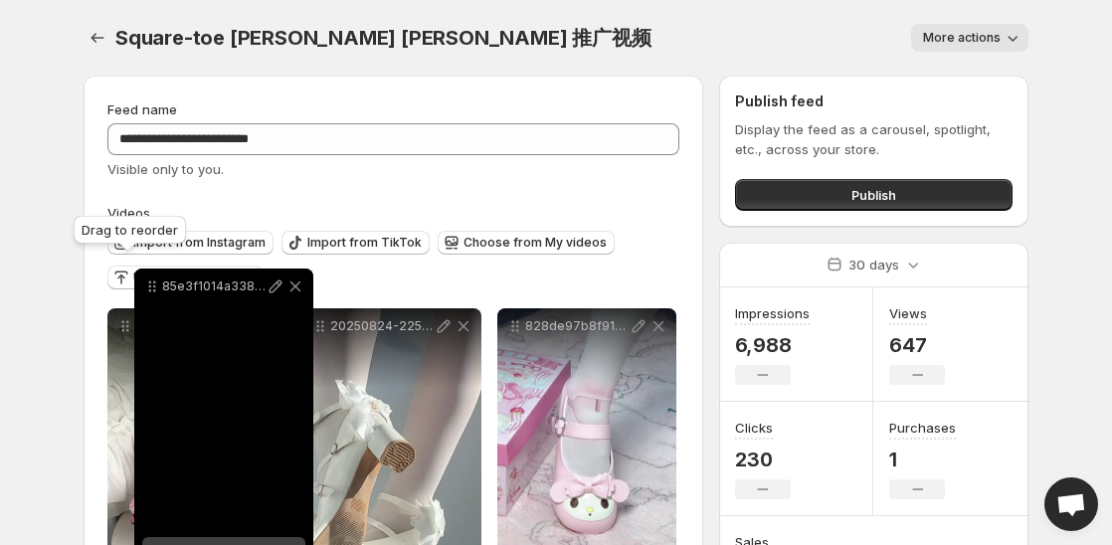
drag, startPoint x: 320, startPoint y: 267, endPoint x: 153, endPoint y: 290, distance: 168.8
click at [153, 290] on icon at bounding box center [152, 287] width 20 height 20
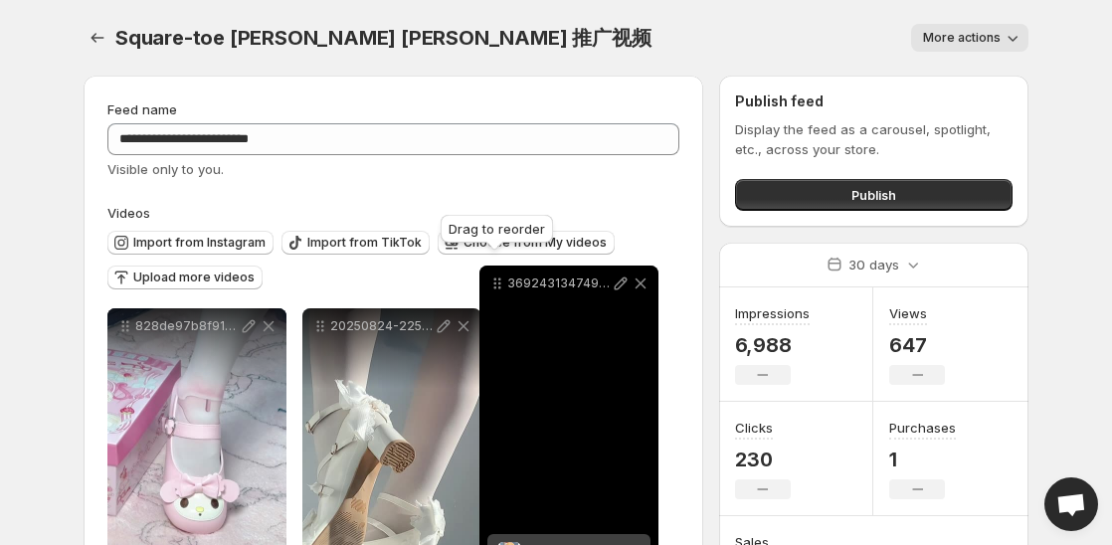
drag, startPoint x: 320, startPoint y: 261, endPoint x: 497, endPoint y: 284, distance: 178.6
click at [497, 284] on icon at bounding box center [497, 284] width 20 height 20
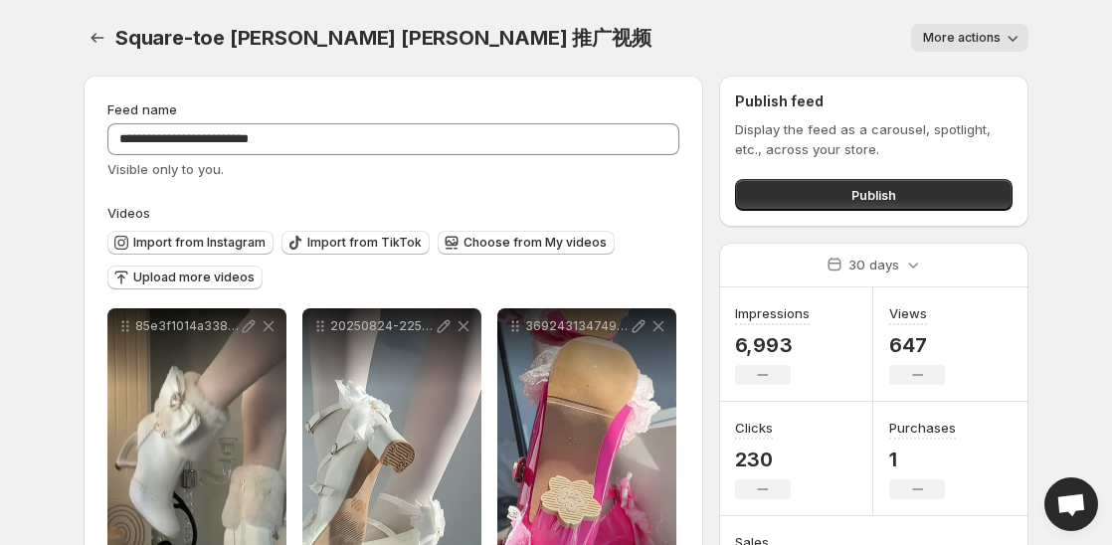
drag, startPoint x: 559, startPoint y: 182, endPoint x: 526, endPoint y: 190, distance: 33.8
click at [209, 281] on span "Upload more videos" at bounding box center [193, 278] width 121 height 16
click at [196, 282] on span "Upload more videos" at bounding box center [193, 278] width 121 height 16
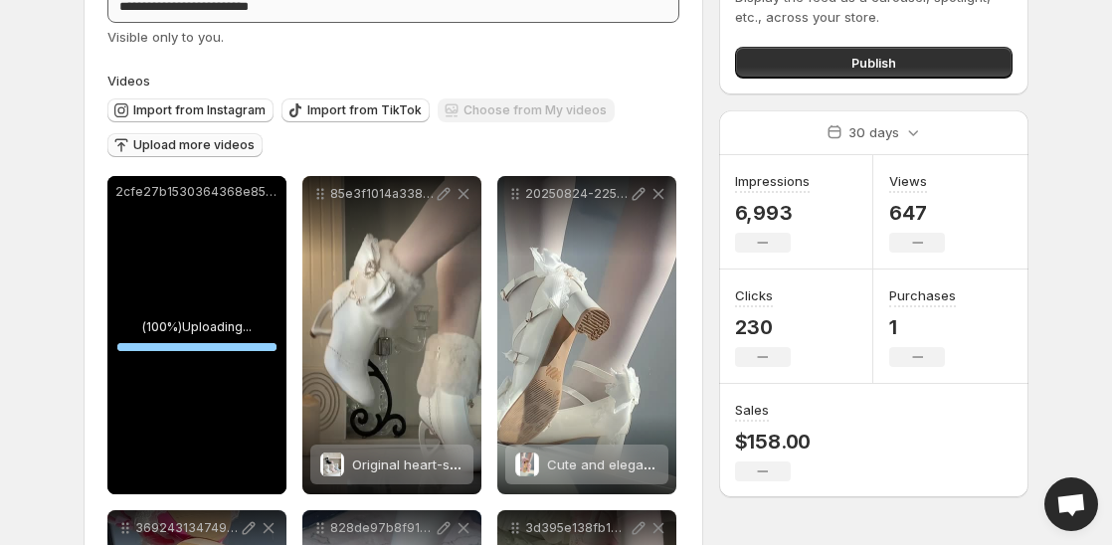
scroll to position [132, 0]
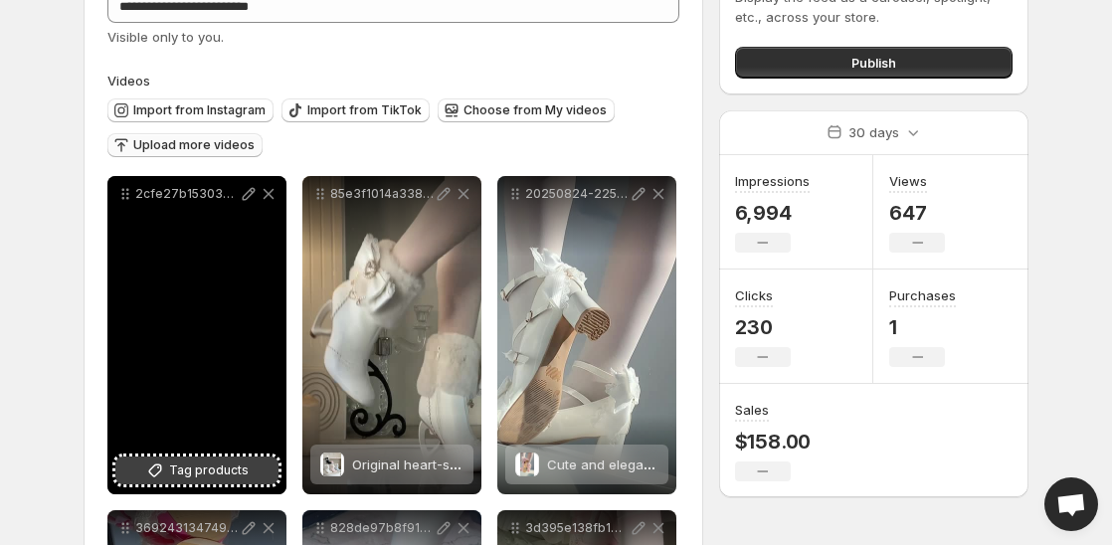
click at [205, 471] on span "Tag products" at bounding box center [209, 471] width 80 height 20
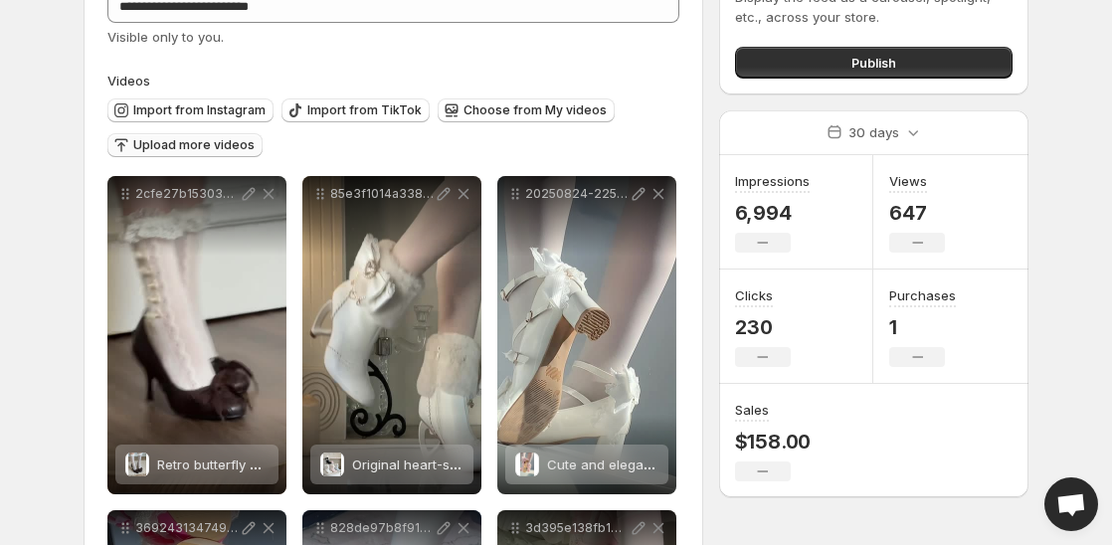
click at [225, 153] on span "Upload more videos" at bounding box center [193, 145] width 121 height 16
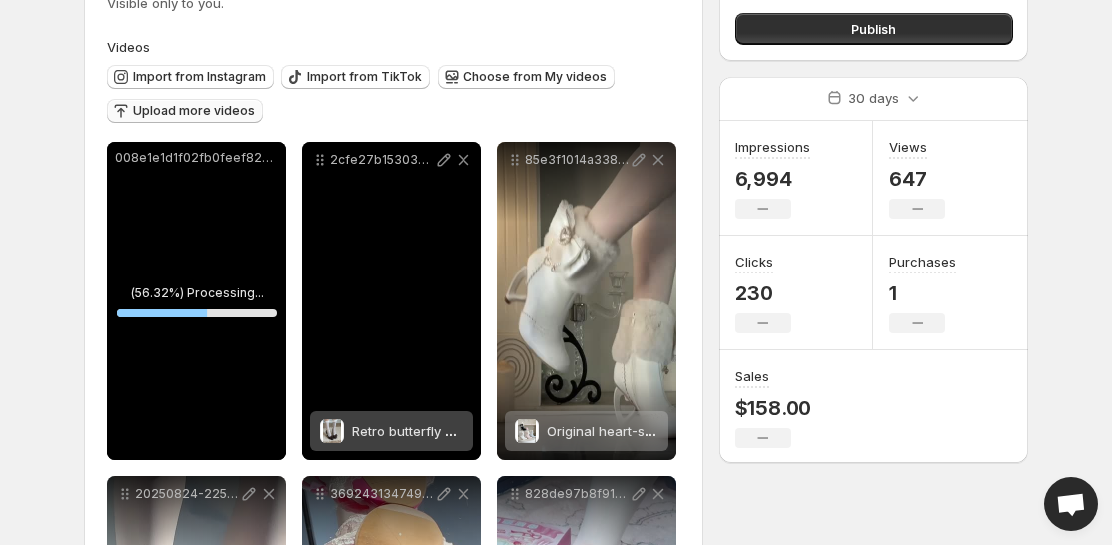
scroll to position [199, 0]
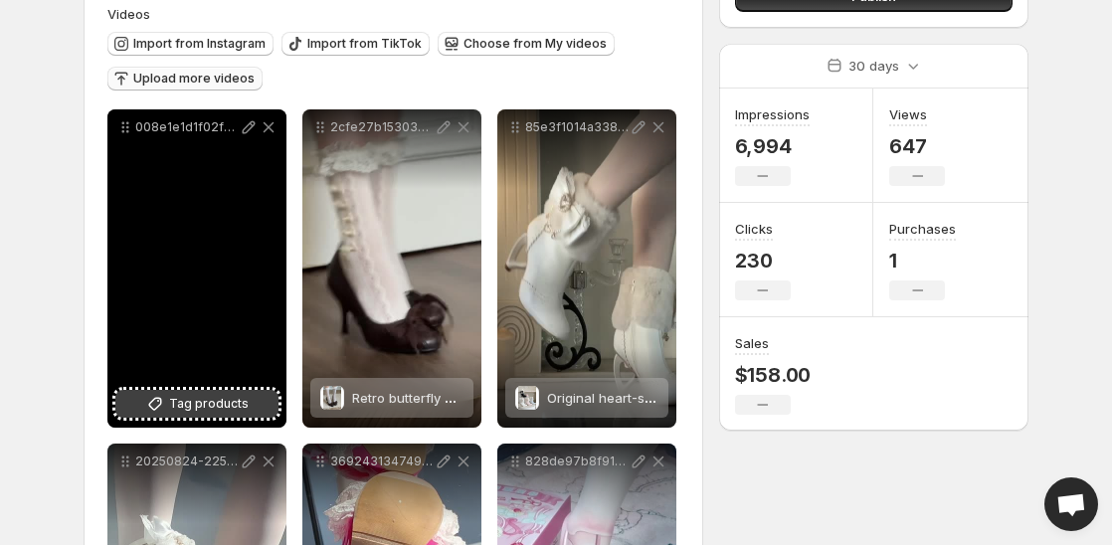
click at [237, 409] on span "Tag products" at bounding box center [209, 404] width 80 height 20
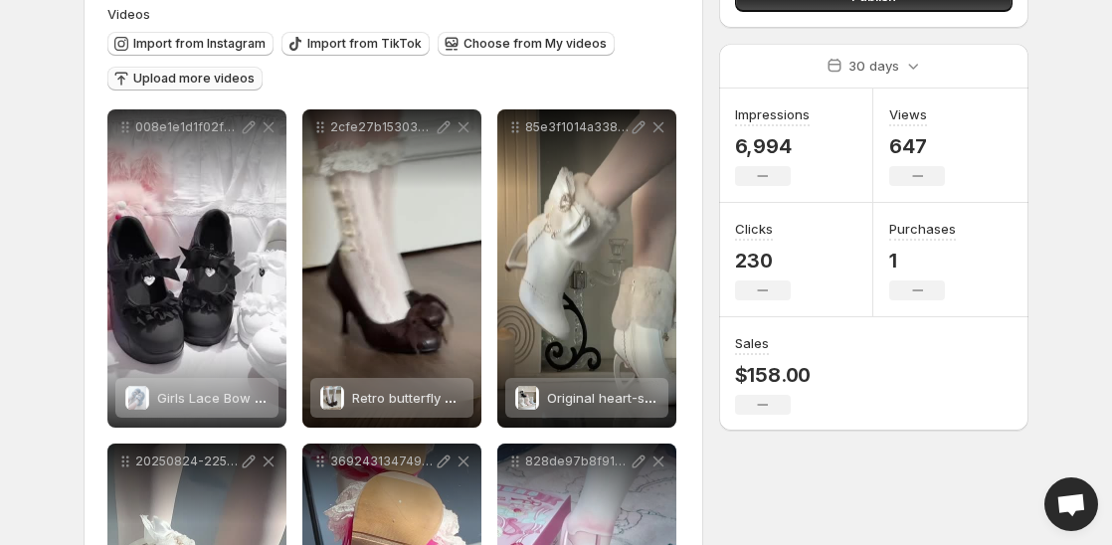
click at [181, 75] on span "Upload more videos" at bounding box center [193, 79] width 121 height 16
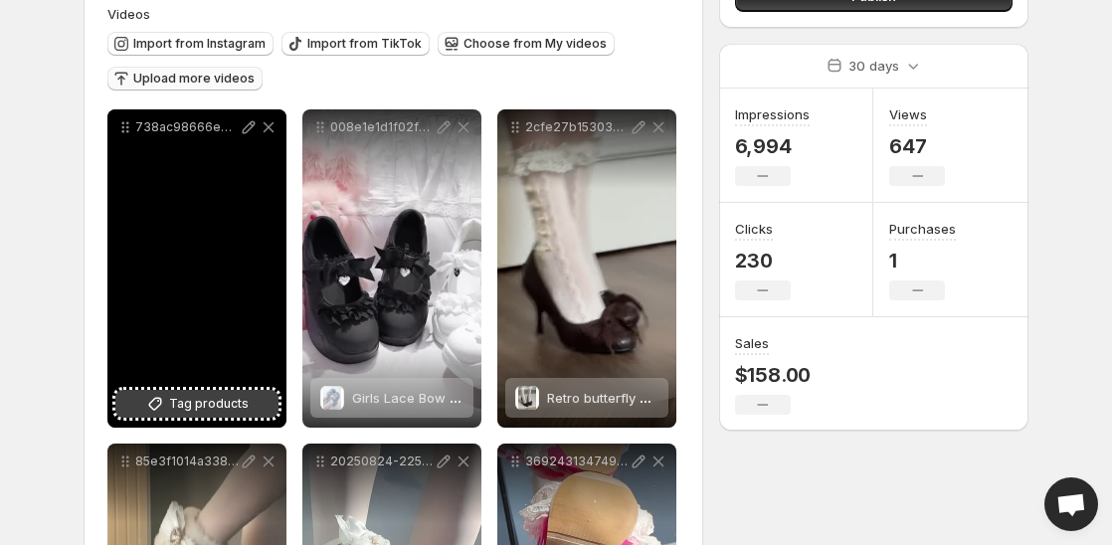
click at [177, 406] on span "Tag products" at bounding box center [209, 404] width 80 height 20
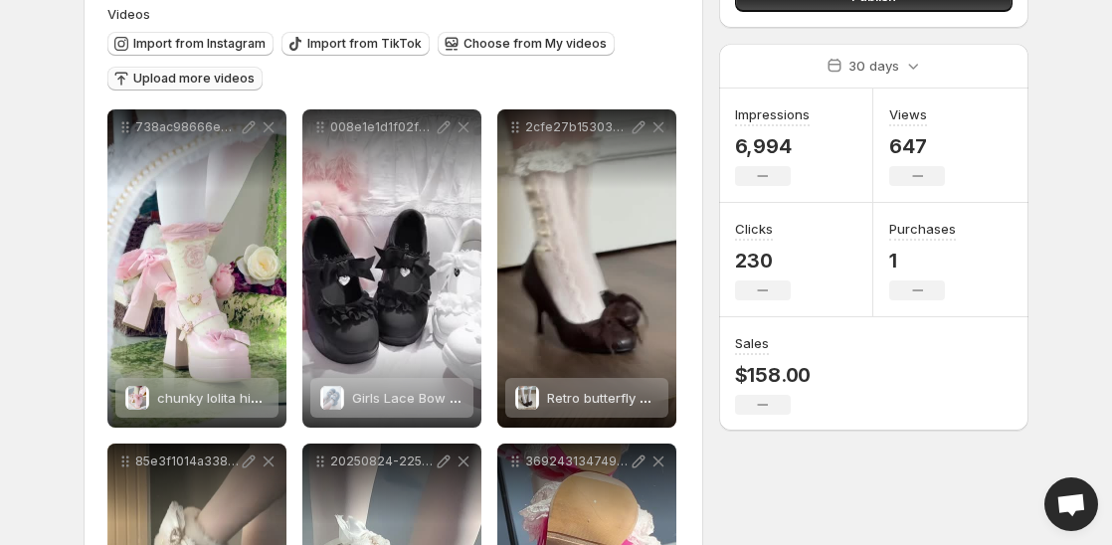
click at [209, 90] on button "Upload more videos" at bounding box center [184, 79] width 155 height 24
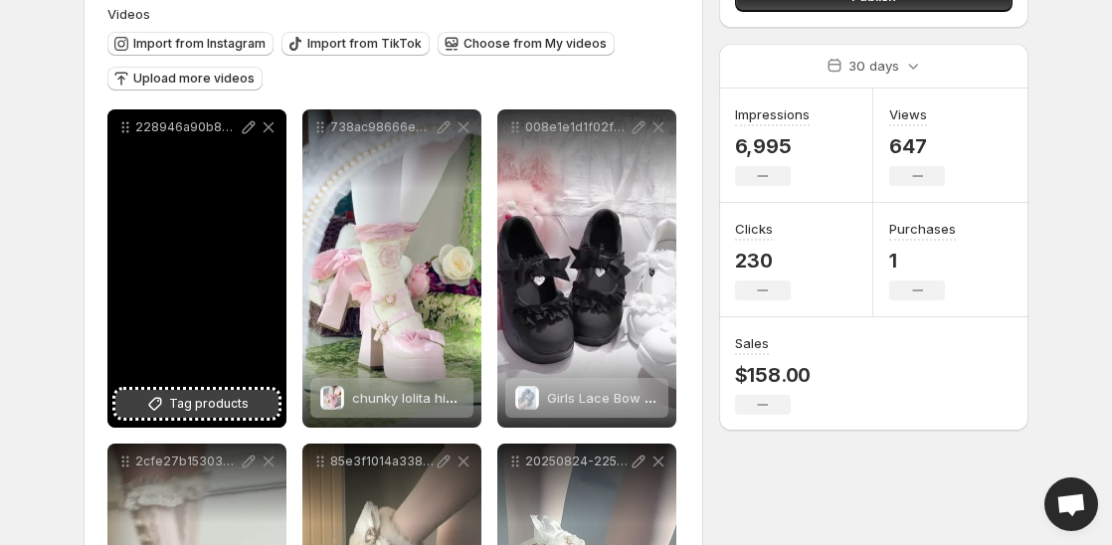
click at [205, 412] on span "Tag products" at bounding box center [209, 404] width 80 height 20
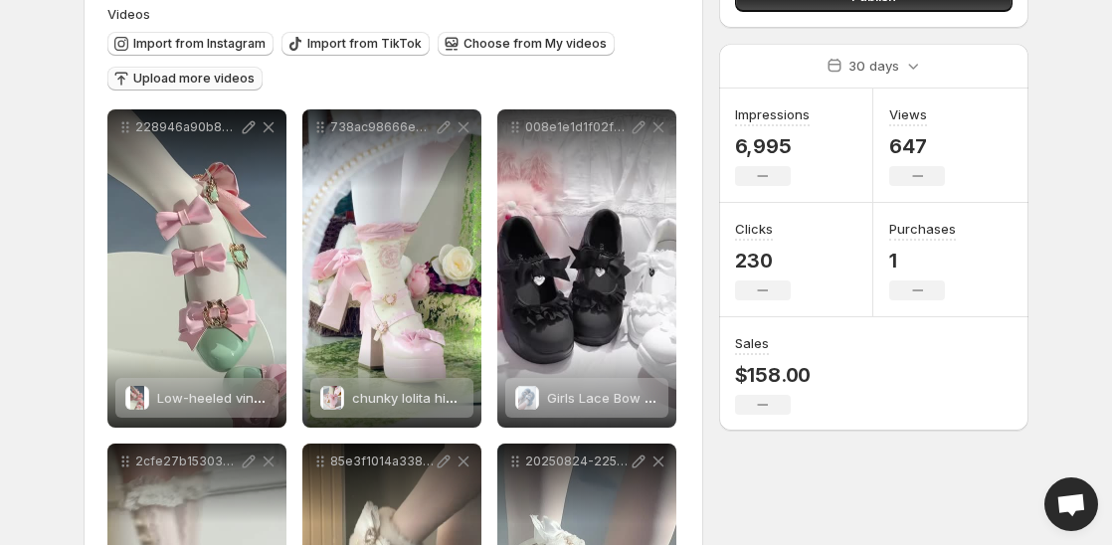
click at [203, 74] on span "Upload more videos" at bounding box center [193, 79] width 121 height 16
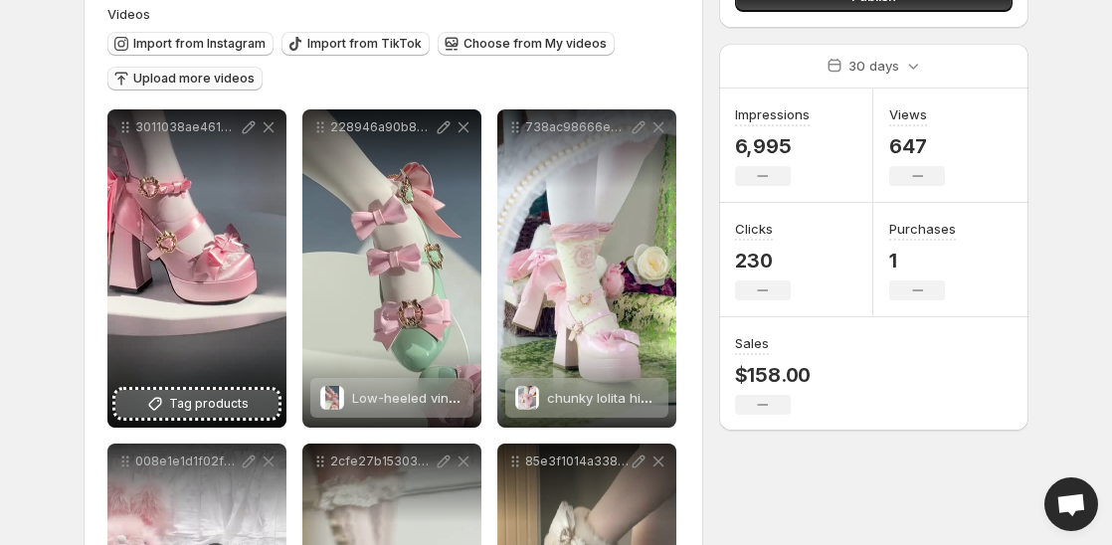
click at [207, 405] on span "Tag products" at bounding box center [209, 404] width 80 height 20
click at [228, 83] on span "Upload more videos" at bounding box center [193, 79] width 121 height 16
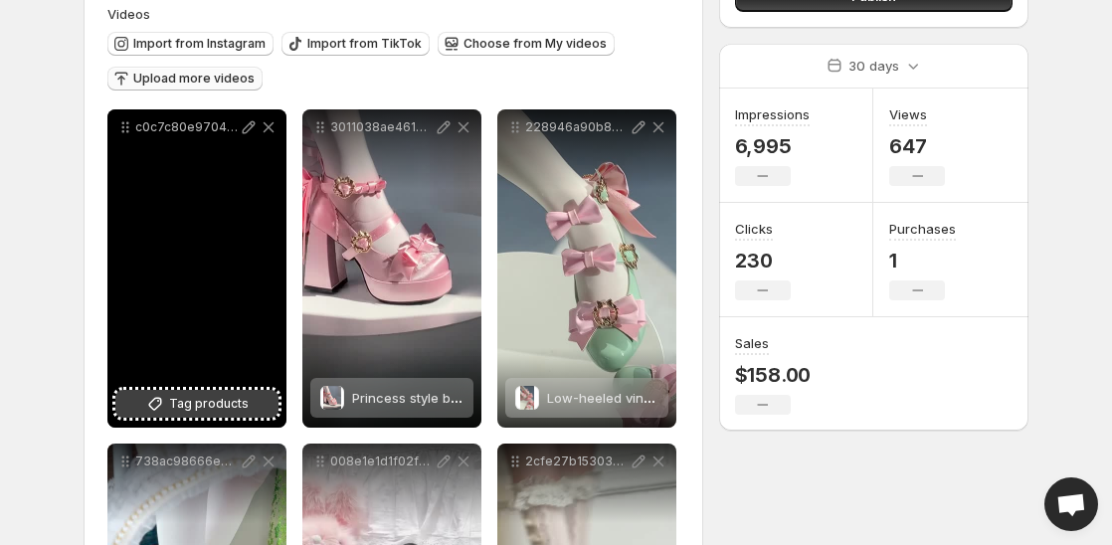
click at [185, 393] on button "Tag products" at bounding box center [196, 404] width 163 height 28
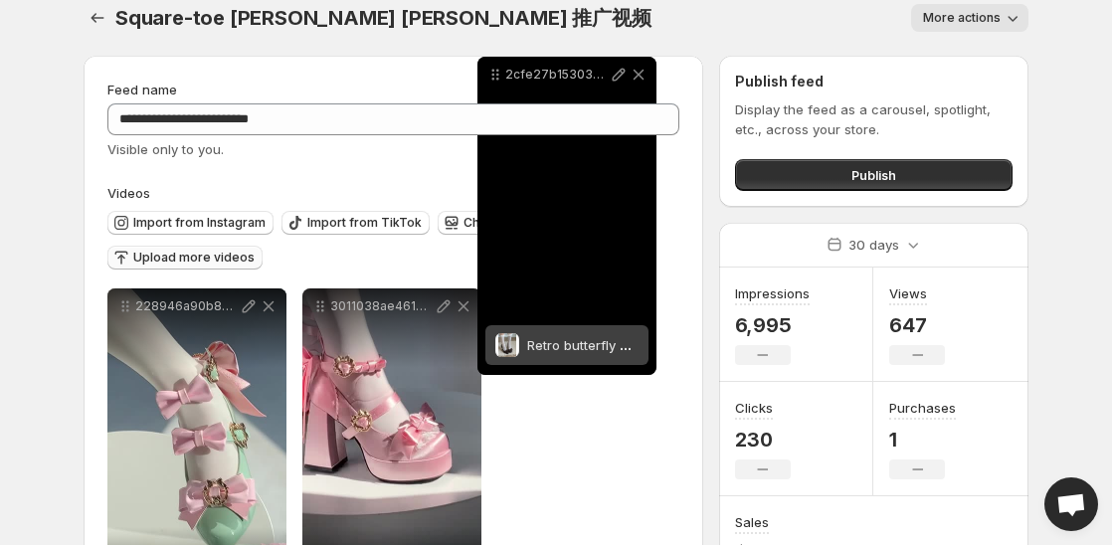
scroll to position [0, 0]
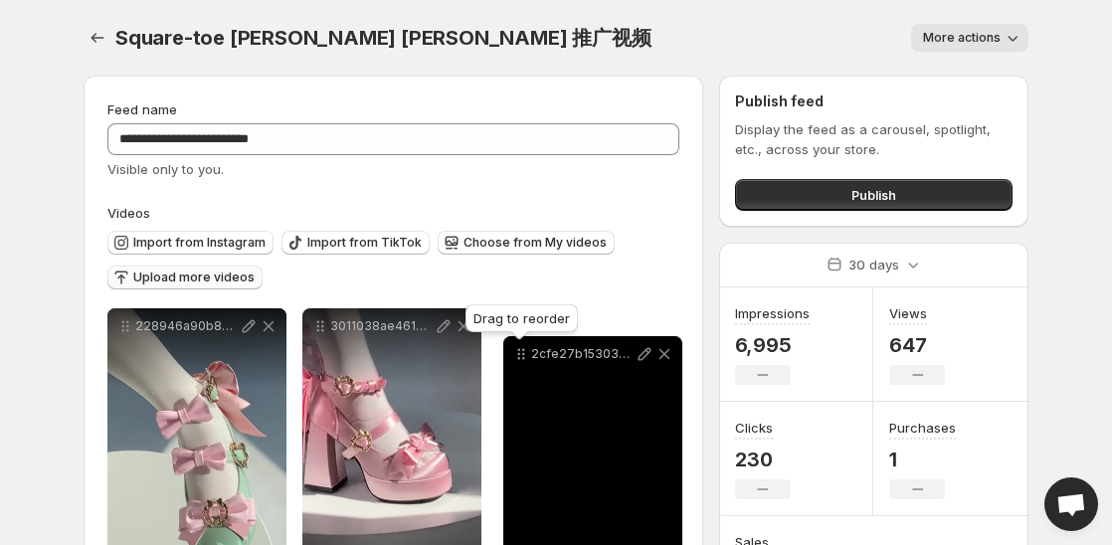
drag, startPoint x: 515, startPoint y: 266, endPoint x: 514, endPoint y: 333, distance: 67.6
click at [514, 333] on body "**********" at bounding box center [556, 272] width 1112 height 545
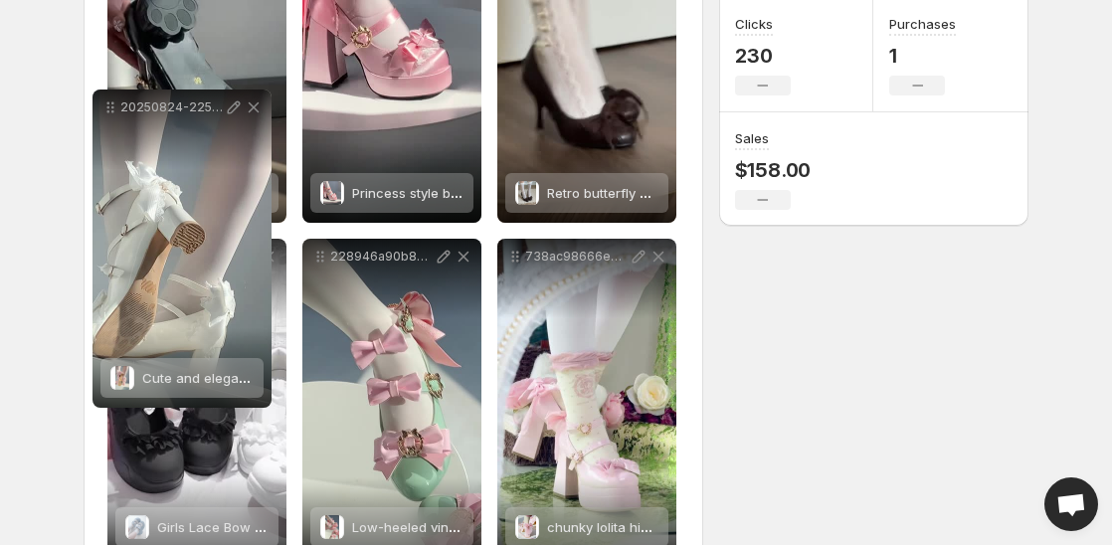
scroll to position [396, 0]
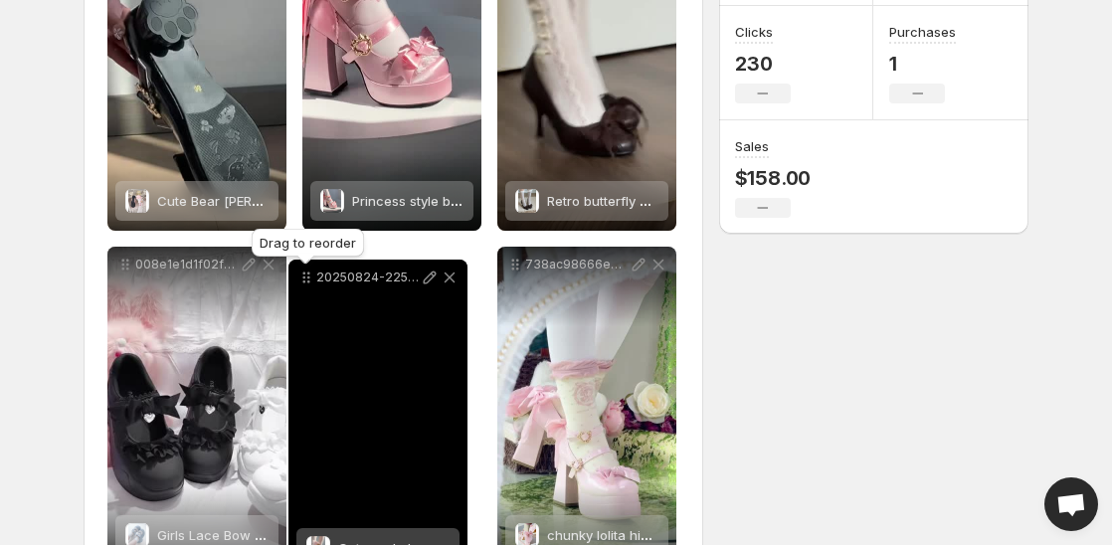
drag, startPoint x: 314, startPoint y: 202, endPoint x: 299, endPoint y: 279, distance: 79.0
click at [299, 279] on icon at bounding box center [306, 278] width 20 height 20
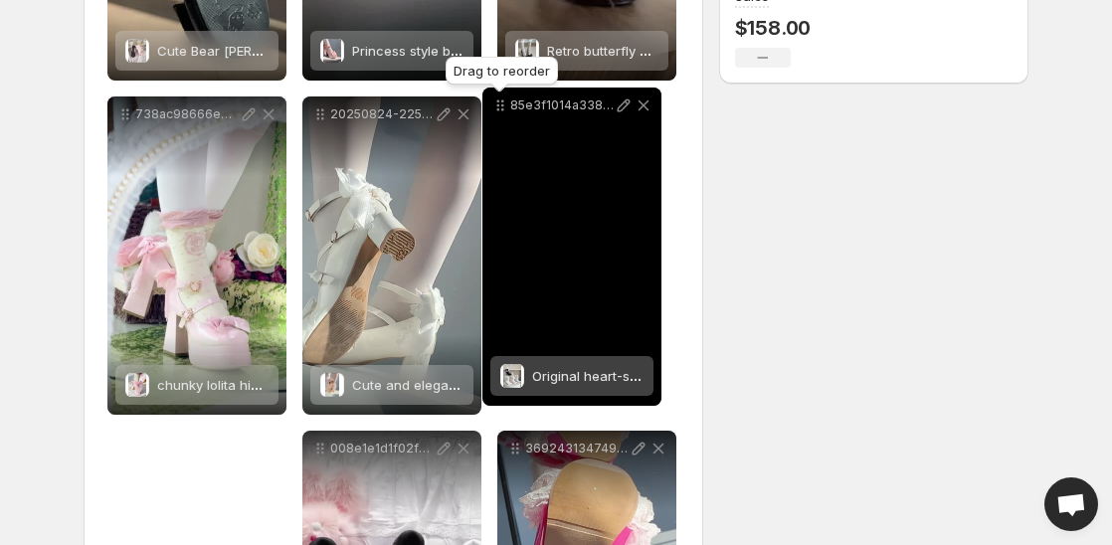
scroll to position [528, 0]
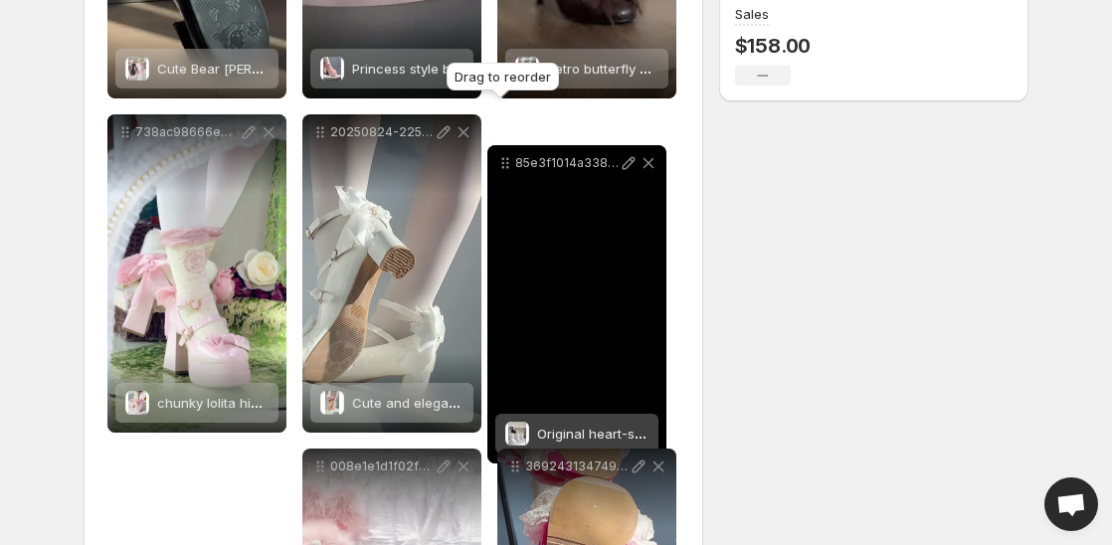
drag, startPoint x: 323, startPoint y: 267, endPoint x: 508, endPoint y: 162, distance: 212.4
click at [508, 162] on icon at bounding box center [505, 163] width 20 height 20
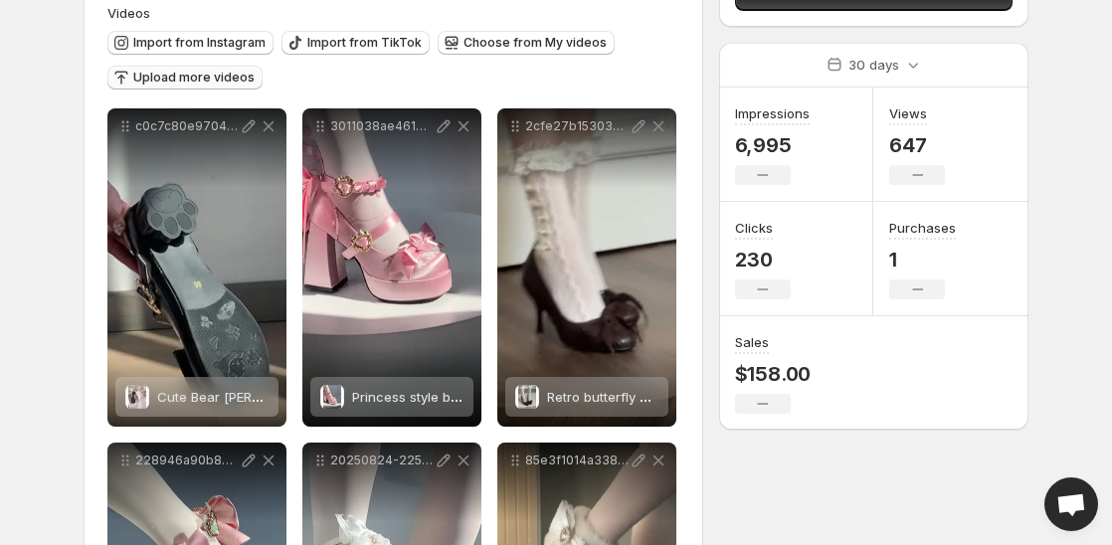
scroll to position [0, 0]
